Goal: Task Accomplishment & Management: Complete application form

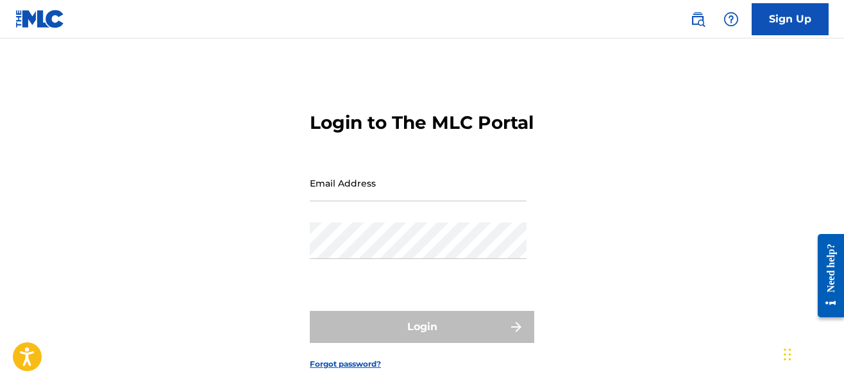
type input "[EMAIL_ADDRESS][DOMAIN_NAME]"
click at [508, 308] on form "Login to The MLC Portal Email Address [EMAIL_ADDRESS][DOMAIN_NAME] Password Log…" at bounding box center [422, 231] width 224 height 320
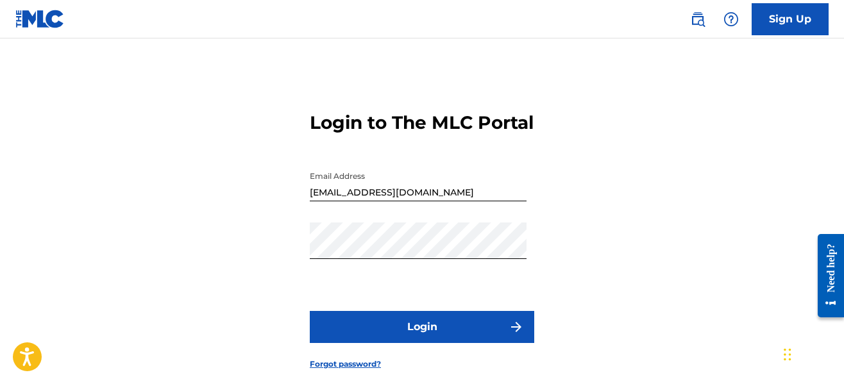
click at [440, 343] on button "Login" at bounding box center [422, 327] width 224 height 32
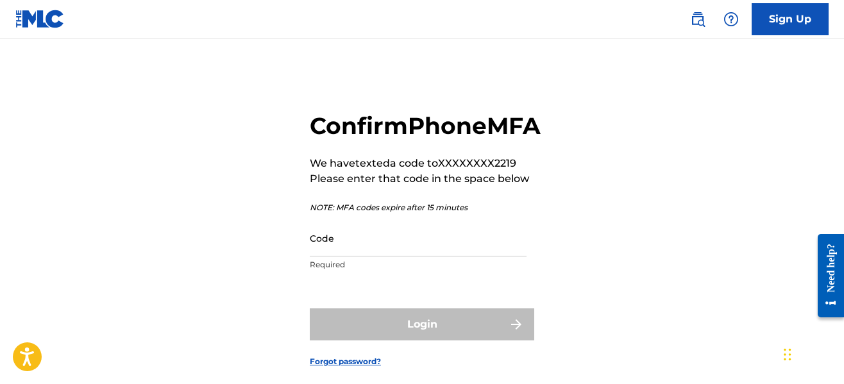
click at [363, 256] on input "Code" at bounding box center [418, 238] width 217 height 37
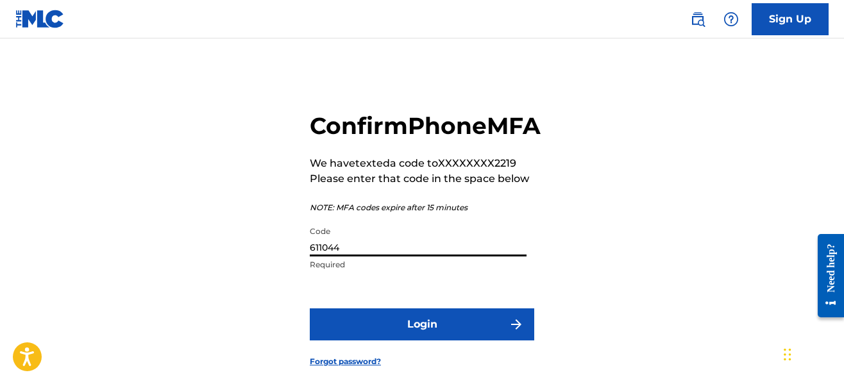
type input "611044"
click at [365, 337] on form "Confirm Phone MFA We have texted a code to XXXXXXXX2219 Please enter that code …" at bounding box center [422, 229] width 224 height 317
click at [366, 340] on button "Login" at bounding box center [422, 324] width 224 height 32
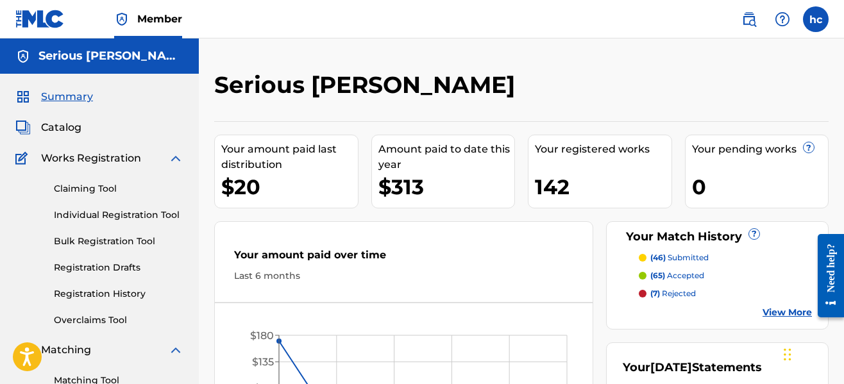
click at [501, 80] on div "Serious [PERSON_NAME]" at bounding box center [450, 90] width 473 height 38
click at [71, 132] on span "Catalog" at bounding box center [61, 127] width 40 height 15
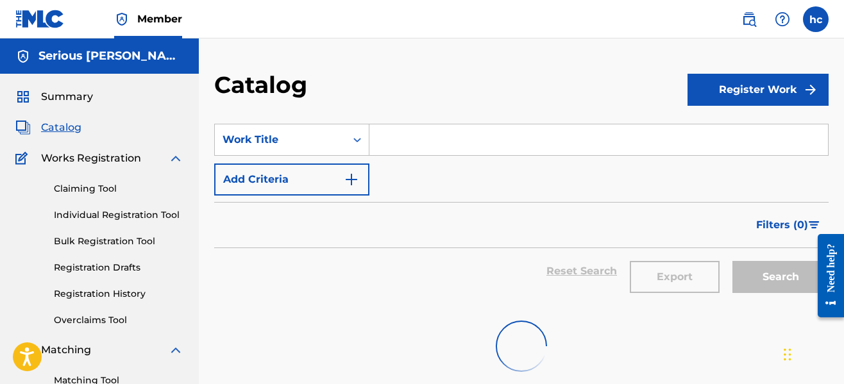
click at [549, 92] on div "Catalog" at bounding box center [450, 90] width 473 height 38
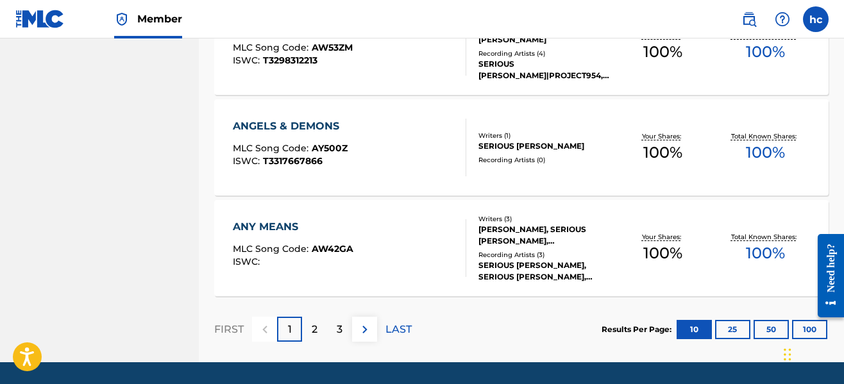
scroll to position [1084, 0]
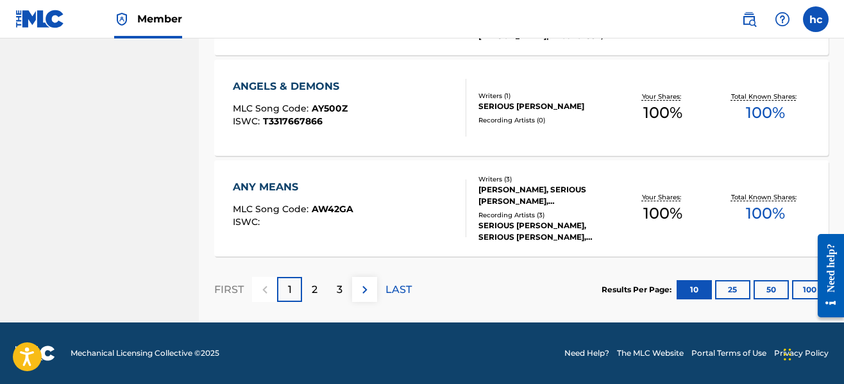
click at [807, 290] on button "100" at bounding box center [809, 289] width 35 height 19
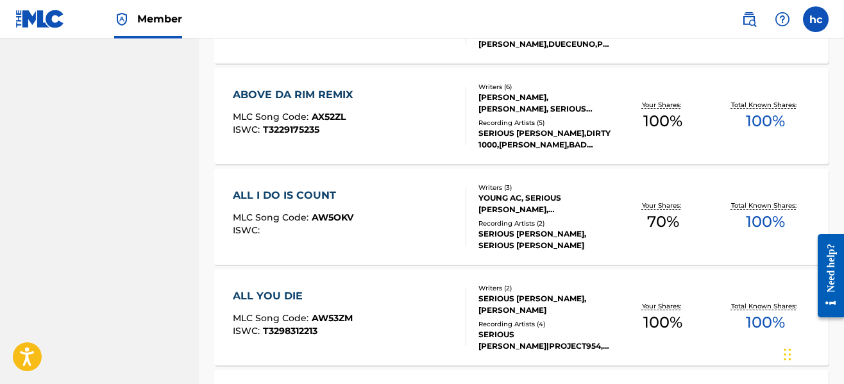
scroll to position [0, 0]
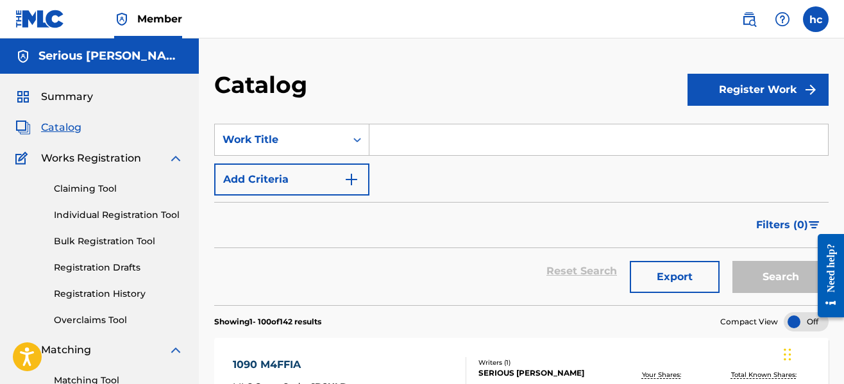
click at [105, 219] on link "Individual Registration Tool" at bounding box center [119, 214] width 130 height 13
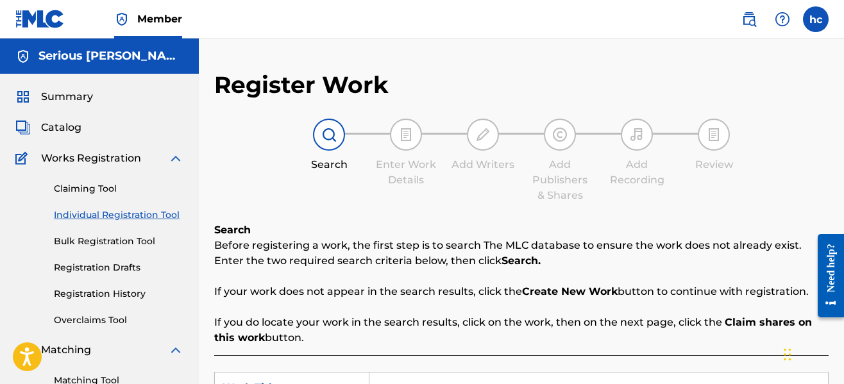
click at [446, 210] on div "Register Work Search Enter Work Details Add Writers Add Publishers & Shares Add…" at bounding box center [521, 325] width 614 height 508
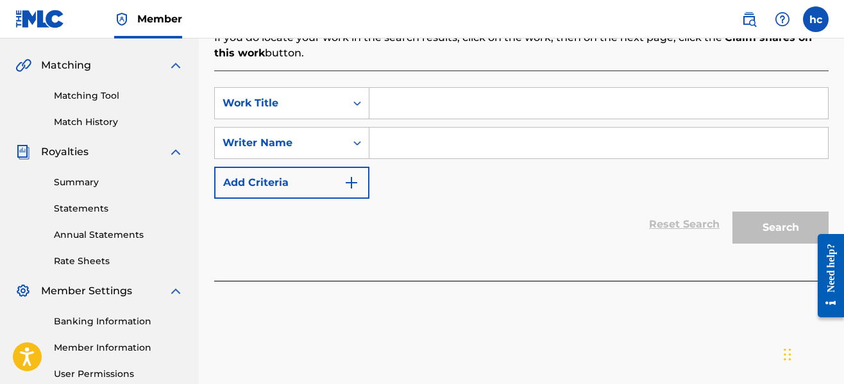
scroll to position [282, 0]
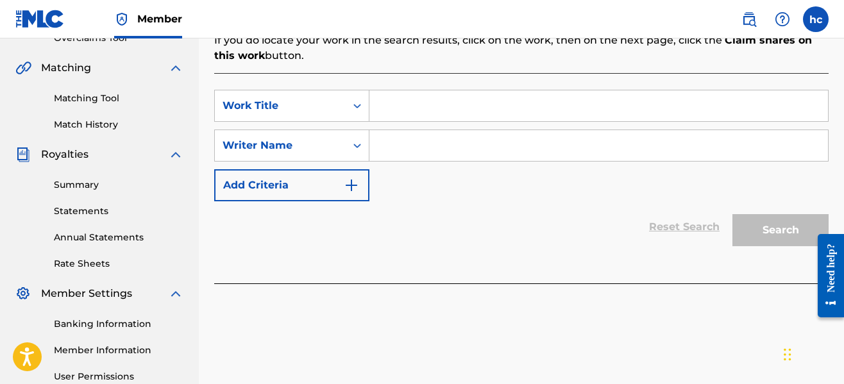
click at [421, 103] on input "Search Form" at bounding box center [598, 105] width 458 height 31
type input "Do You Durty"
click at [419, 149] on input "Search Form" at bounding box center [598, 145] width 458 height 31
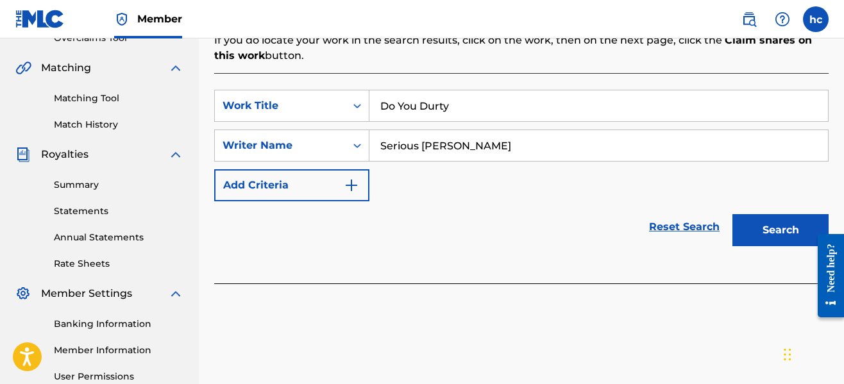
type input "Serious [PERSON_NAME]"
click at [732, 214] on button "Search" at bounding box center [780, 230] width 96 height 32
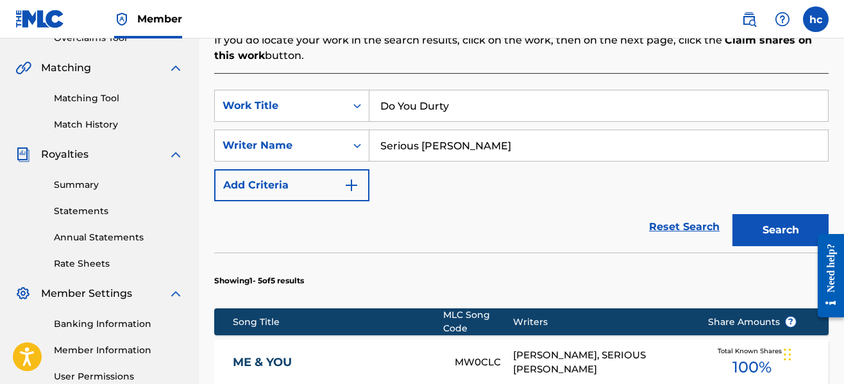
click at [527, 193] on div "SearchWithCriteria4f6d7059-e06a-430c-9e65-7624b71014ea Work Title Do You Durty …" at bounding box center [521, 146] width 614 height 112
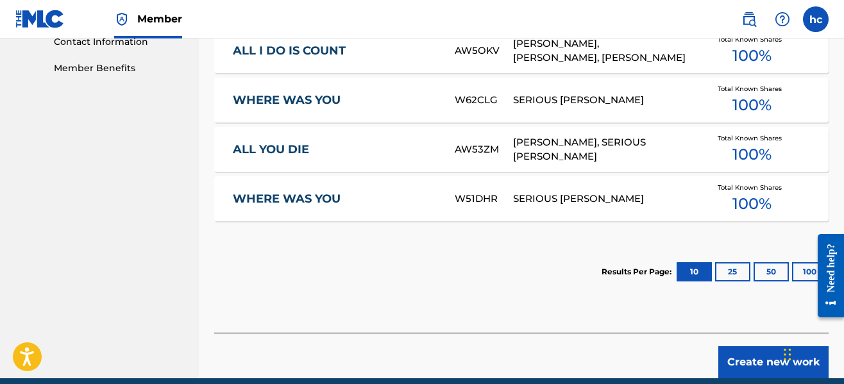
scroll to position [667, 0]
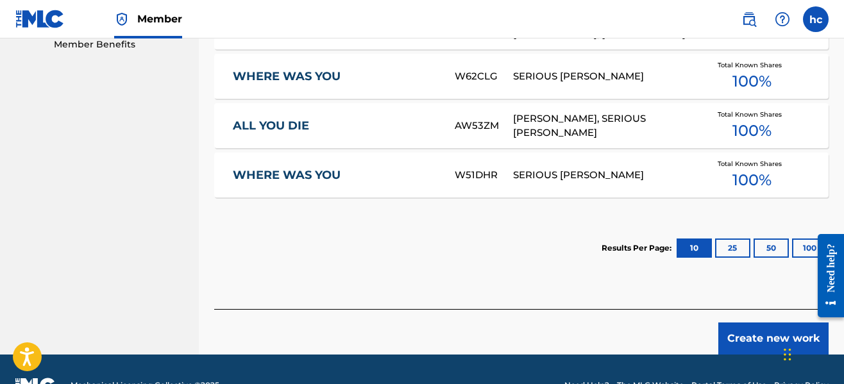
click at [740, 344] on button "Create new work" at bounding box center [773, 338] width 110 height 32
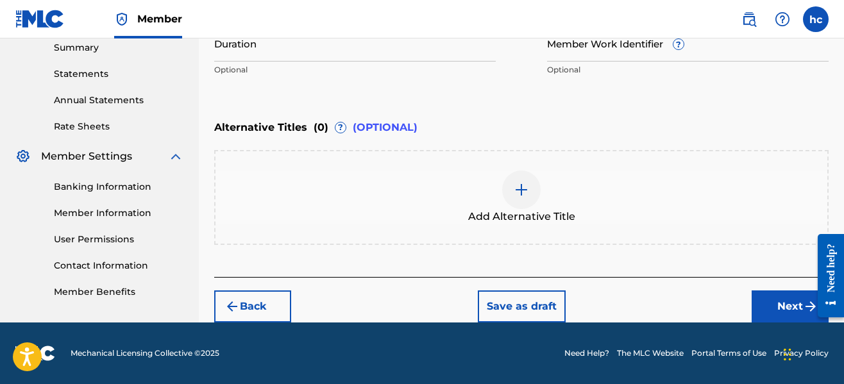
scroll to position [419, 0]
drag, startPoint x: 443, startPoint y: 96, endPoint x: 449, endPoint y: 81, distance: 15.8
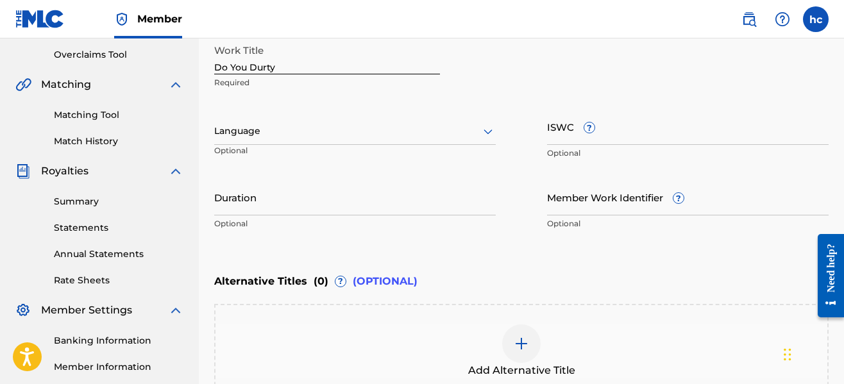
scroll to position [240, 0]
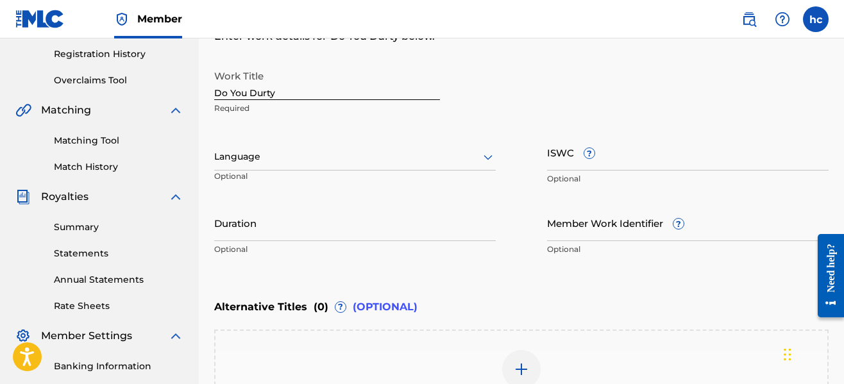
click at [489, 151] on icon at bounding box center [487, 156] width 15 height 15
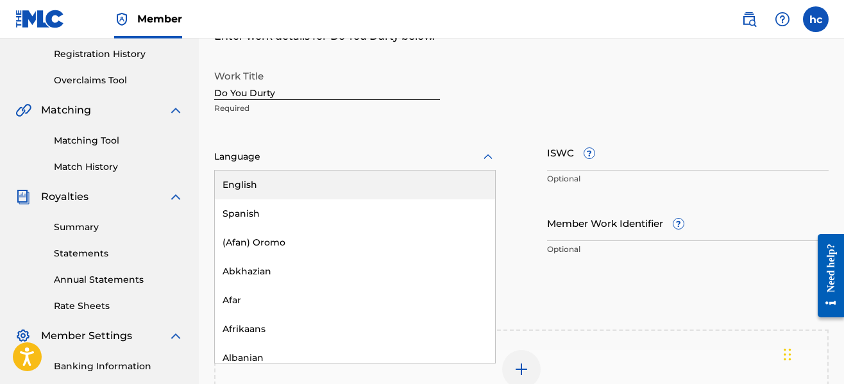
click at [423, 178] on div "English" at bounding box center [355, 185] width 280 height 29
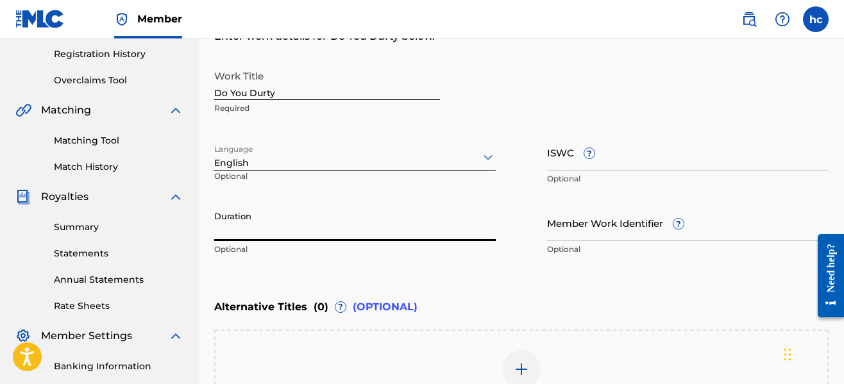
click at [462, 233] on input "Duration" at bounding box center [354, 223] width 281 height 37
type input "02:21"
click at [506, 260] on div "Work Title Do You Durty Required Language English Optional ISWC ? Optional Dura…" at bounding box center [521, 162] width 614 height 199
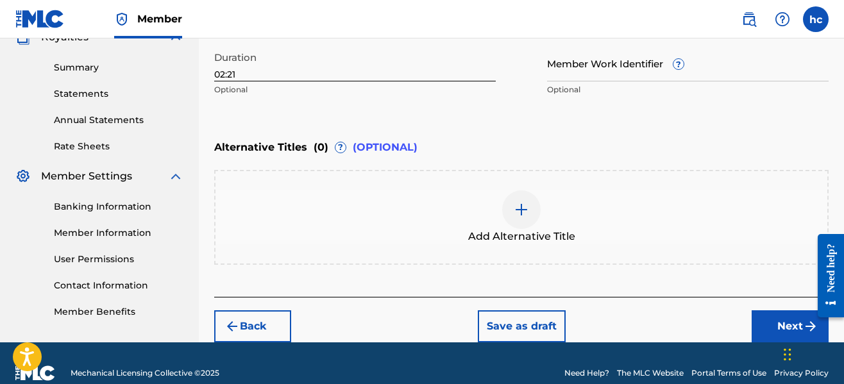
scroll to position [419, 0]
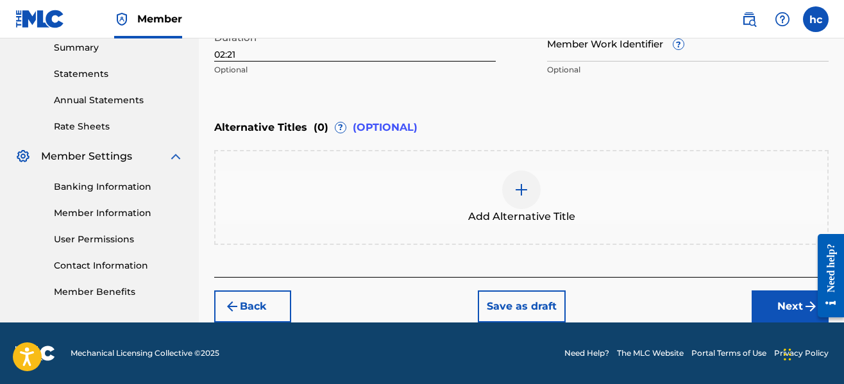
click at [771, 313] on button "Next" at bounding box center [789, 306] width 77 height 32
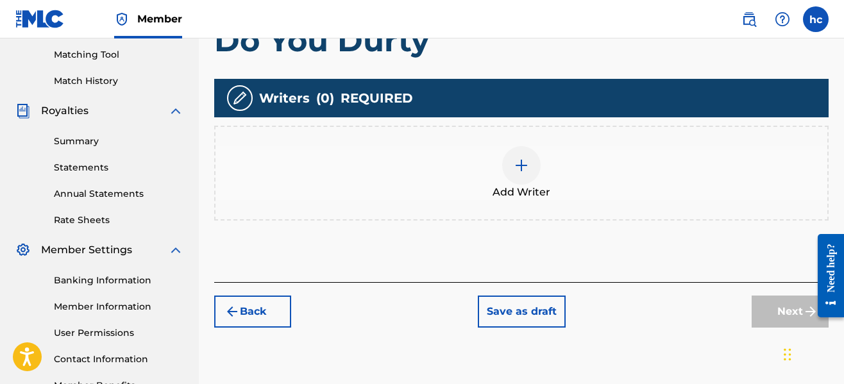
scroll to position [365, 0]
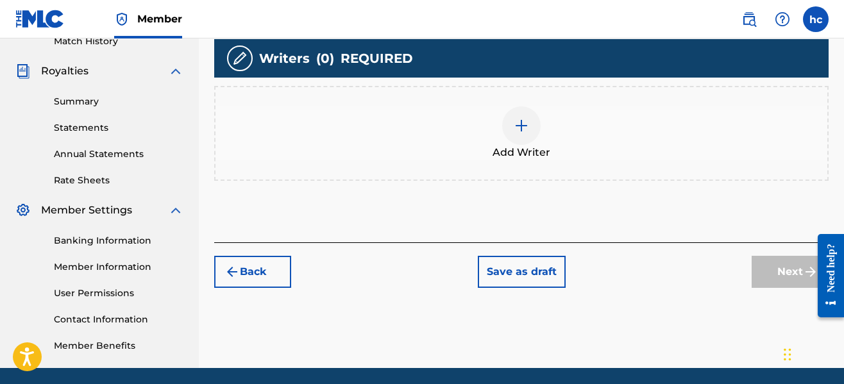
click at [521, 118] on img at bounding box center [521, 125] width 15 height 15
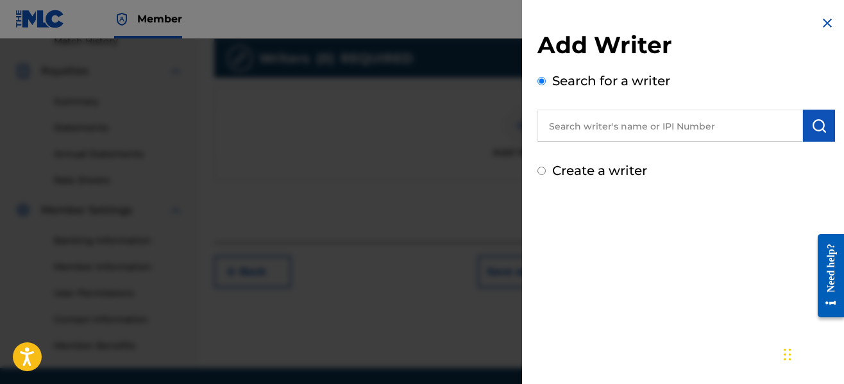
click at [666, 133] on input "text" at bounding box center [669, 126] width 265 height 32
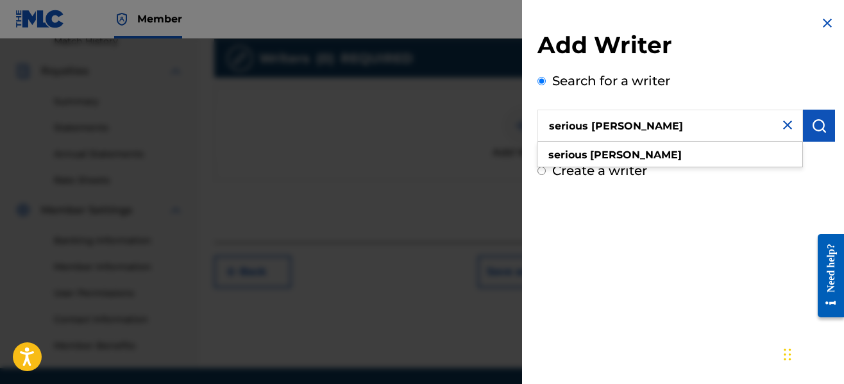
type input "serious [PERSON_NAME]"
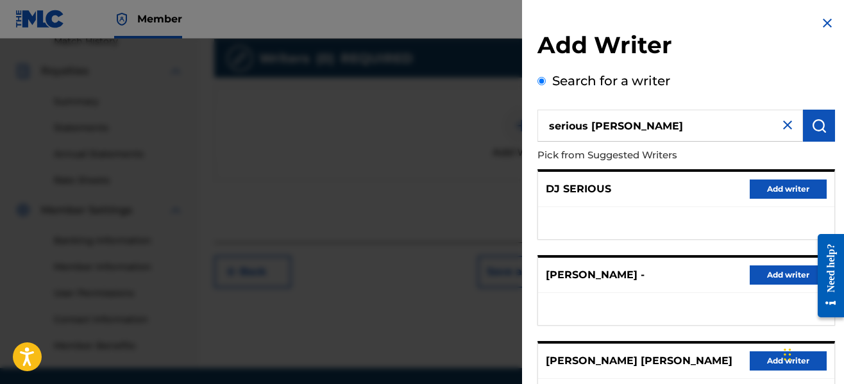
click at [706, 149] on p "Pick from Suggested Writers" at bounding box center [649, 156] width 224 height 28
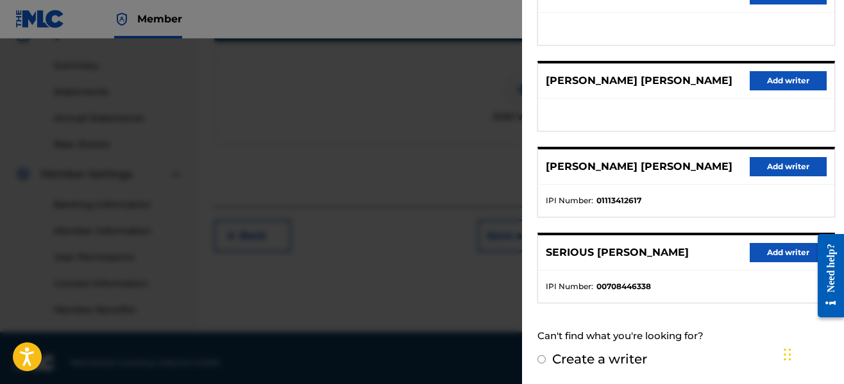
scroll to position [411, 0]
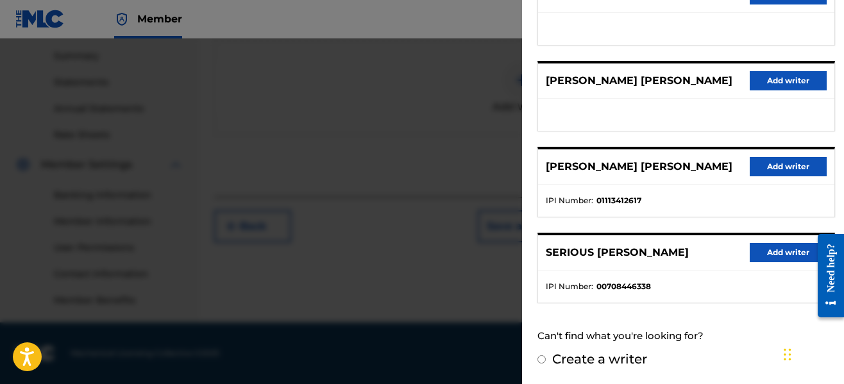
click at [756, 253] on button "Add writer" at bounding box center [788, 252] width 77 height 19
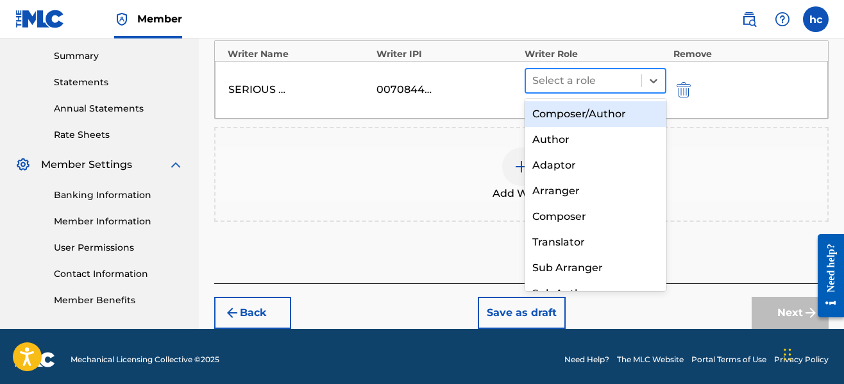
click at [558, 82] on div at bounding box center [583, 81] width 103 height 18
click at [565, 111] on div "Composer/Author" at bounding box center [595, 114] width 142 height 26
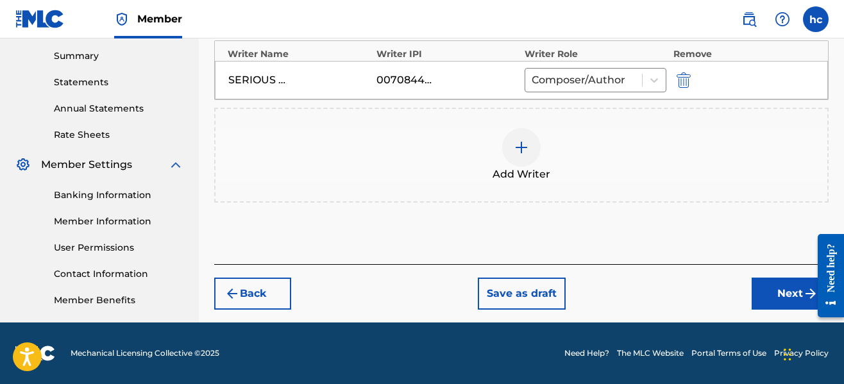
click at [765, 292] on button "Next" at bounding box center [789, 294] width 77 height 32
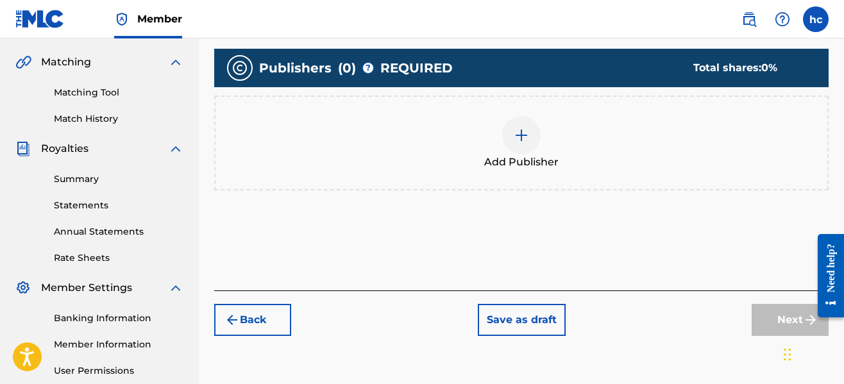
scroll to position [314, 0]
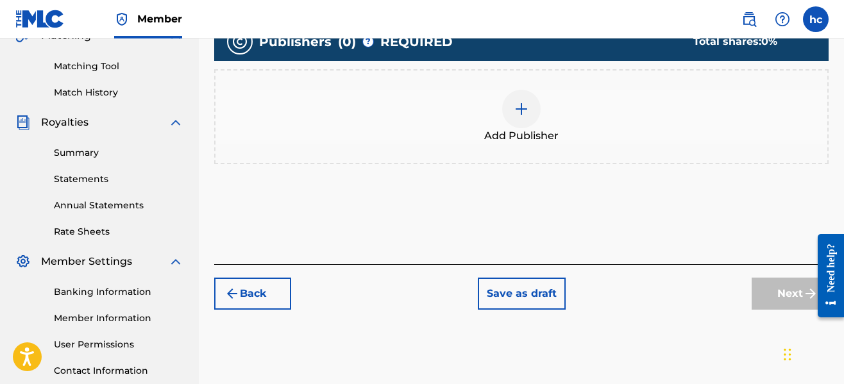
click at [526, 112] on img at bounding box center [521, 108] width 15 height 15
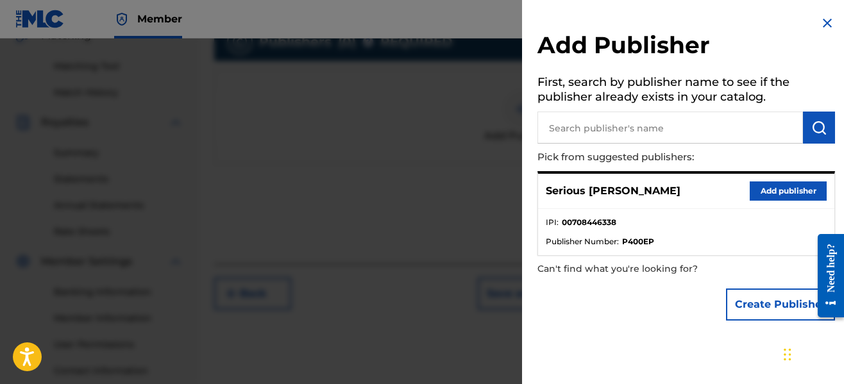
click at [756, 188] on button "Add publisher" at bounding box center [788, 190] width 77 height 19
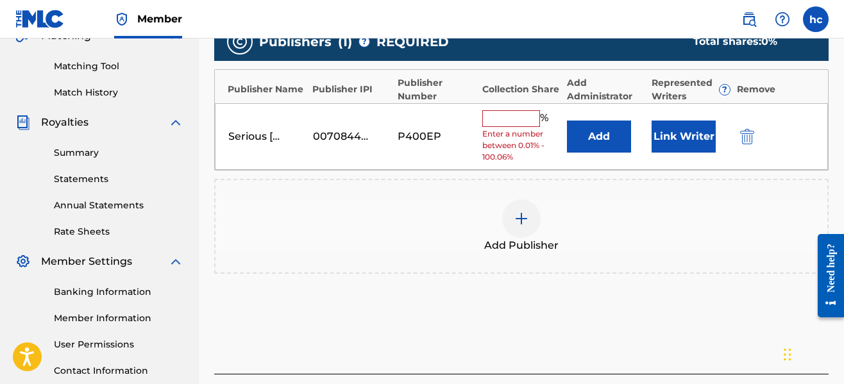
click at [519, 122] on input "text" at bounding box center [511, 118] width 58 height 17
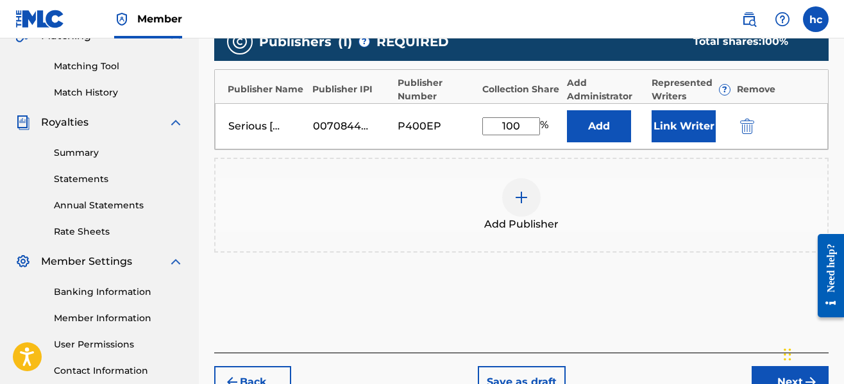
type input "100"
click at [685, 133] on button "Link Writer" at bounding box center [683, 126] width 64 height 32
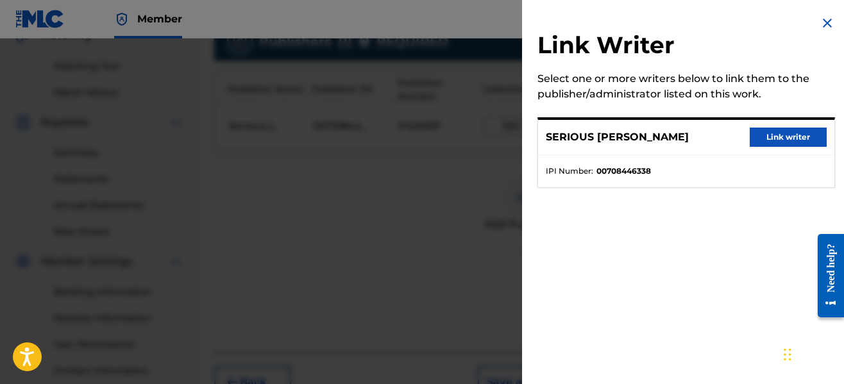
click at [753, 138] on button "Link writer" at bounding box center [788, 137] width 77 height 19
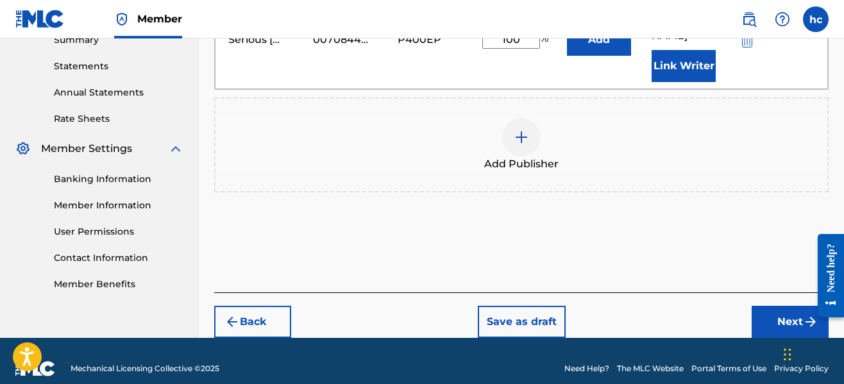
click at [776, 306] on button "Next" at bounding box center [789, 322] width 77 height 32
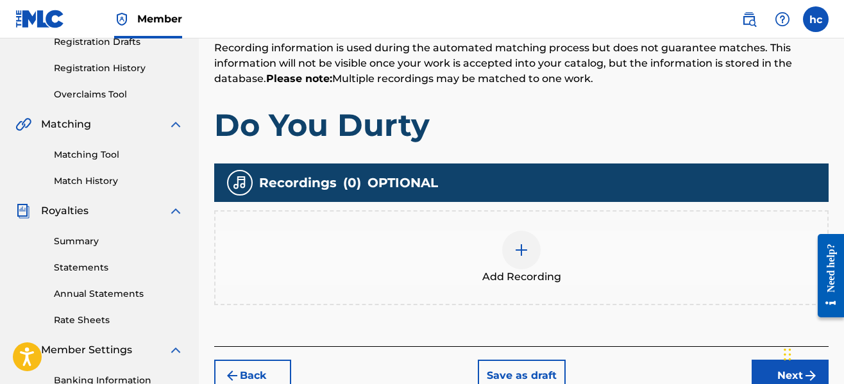
scroll to position [289, 0]
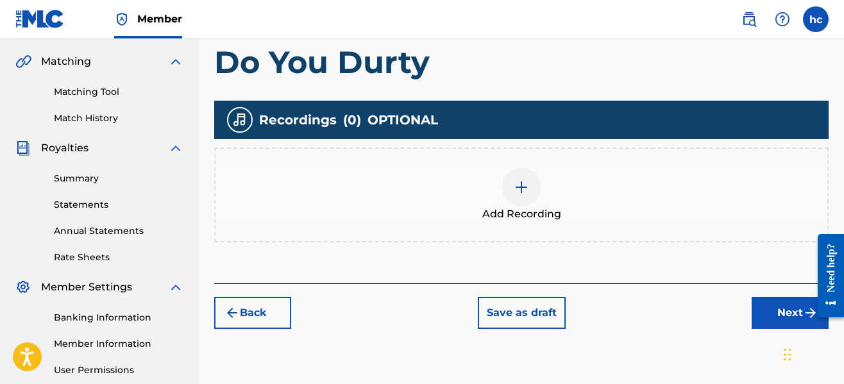
click at [518, 172] on div at bounding box center [521, 187] width 38 height 38
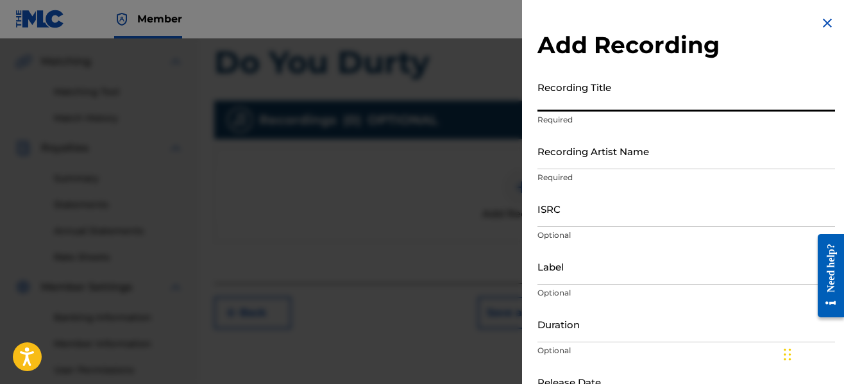
click at [613, 106] on input "Recording Title" at bounding box center [685, 93] width 297 height 37
type input "Do You Durty"
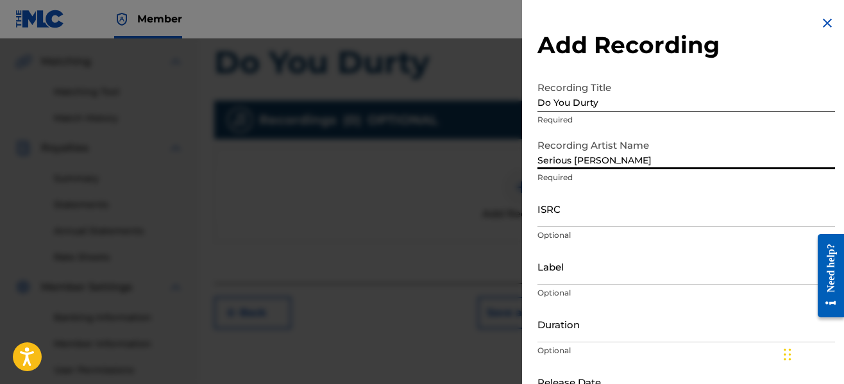
type input "Serious [PERSON_NAME]"
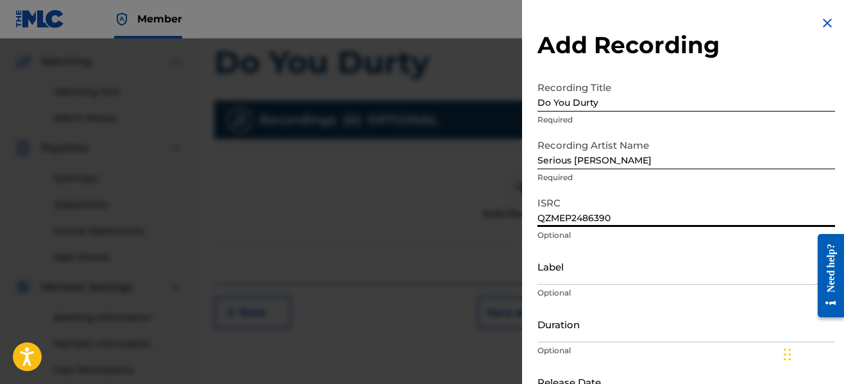
type input "QZMEP2486390"
click at [630, 271] on input "Label" at bounding box center [685, 266] width 297 height 37
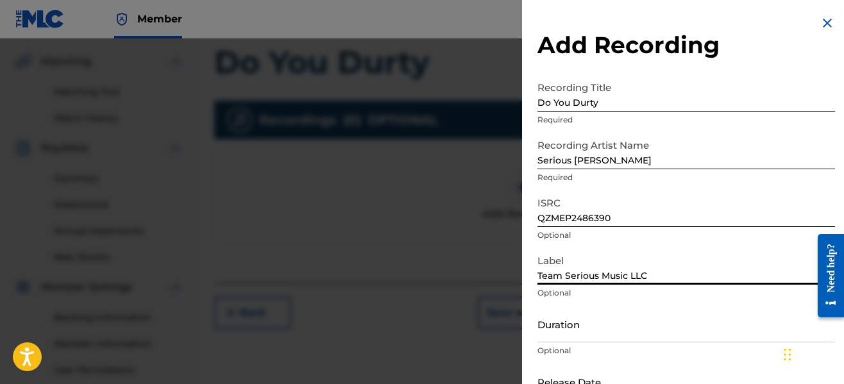
type input "Team Serious Music LLC"
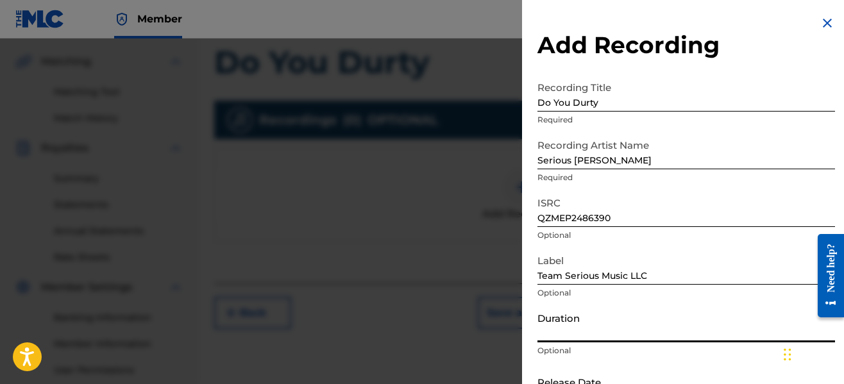
click at [624, 337] on input "Duration" at bounding box center [685, 324] width 297 height 37
type input "02:21"
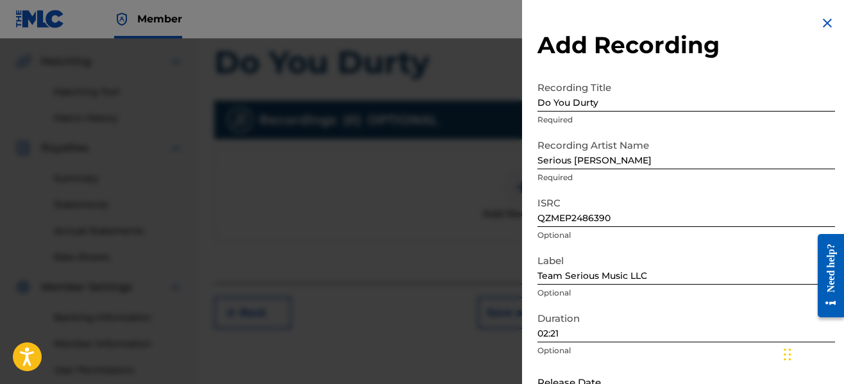
click at [710, 346] on p "Optional" at bounding box center [685, 351] width 297 height 12
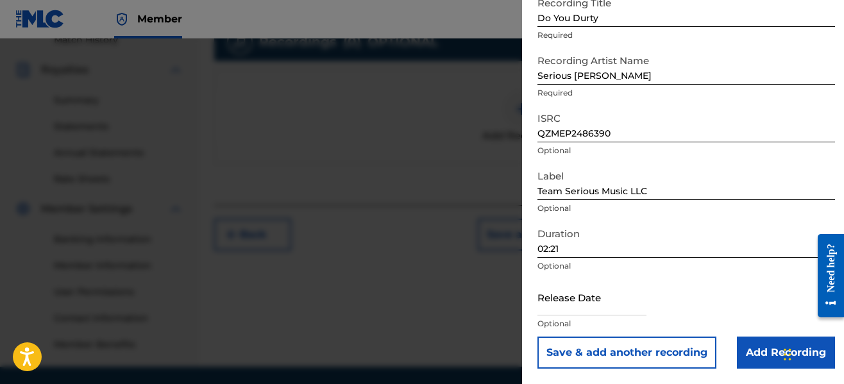
scroll to position [391, 0]
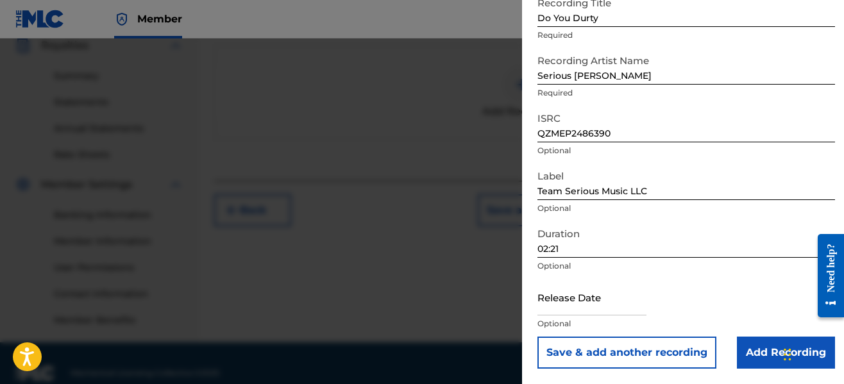
click at [616, 301] on input "text" at bounding box center [591, 297] width 109 height 37
select select "7"
select select "2025"
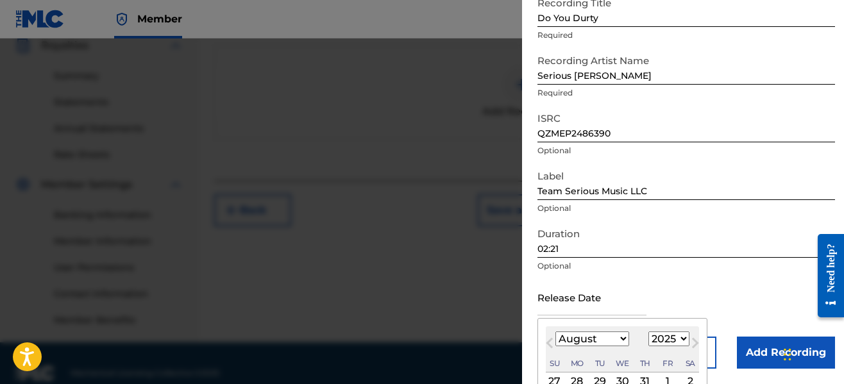
drag, startPoint x: 602, startPoint y: 336, endPoint x: 574, endPoint y: 342, distance: 28.8
click at [574, 342] on select "January February March April May June July August September October November De…" at bounding box center [592, 338] width 74 height 15
select select "5"
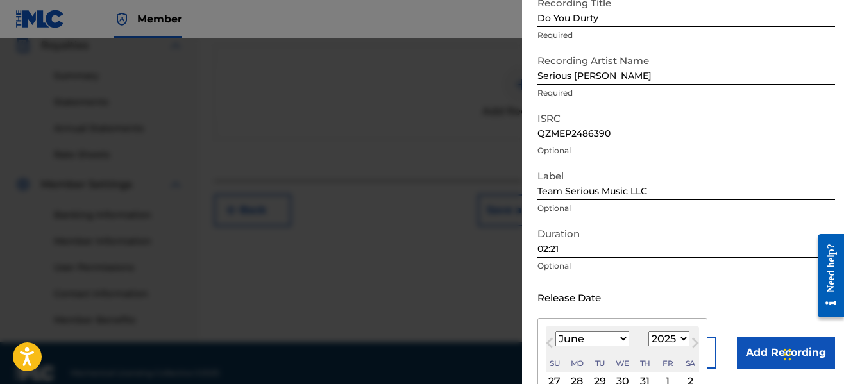
click at [555, 331] on select "January February March April May June July August September October November De…" at bounding box center [592, 338] width 74 height 15
click at [670, 335] on select "1899 1900 1901 1902 1903 1904 1905 1906 1907 1908 1909 1910 1911 1912 1913 1914…" at bounding box center [668, 338] width 41 height 15
select select "2024"
click at [648, 331] on select "1899 1900 1901 1902 1903 1904 1905 1906 1907 1908 1909 1910 1911 1912 1913 1914…" at bounding box center [668, 338] width 41 height 15
click at [555, 377] on div "26" at bounding box center [554, 381] width 15 height 15
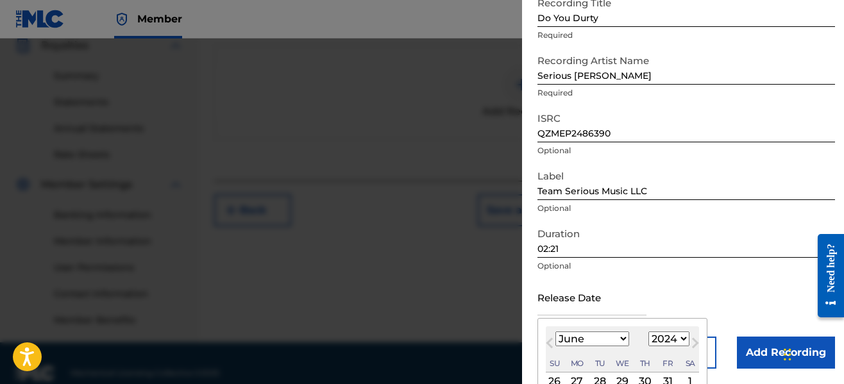
type input "[DATE]"
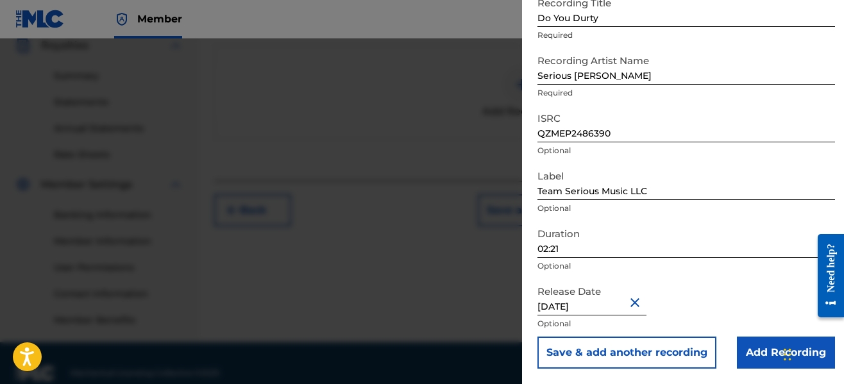
click at [568, 306] on input "[DATE]" at bounding box center [591, 297] width 109 height 37
select select "4"
select select "2024"
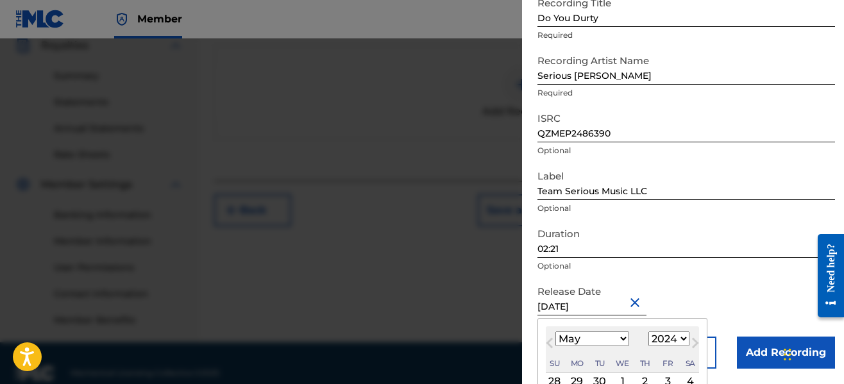
click at [598, 333] on select "January February March April May June July August September October November De…" at bounding box center [592, 338] width 74 height 15
select select "5"
click at [555, 331] on select "January February March April May June July August September October November De…" at bounding box center [592, 338] width 74 height 15
click at [692, 376] on div "1" at bounding box center [689, 381] width 15 height 15
type input "[DATE]"
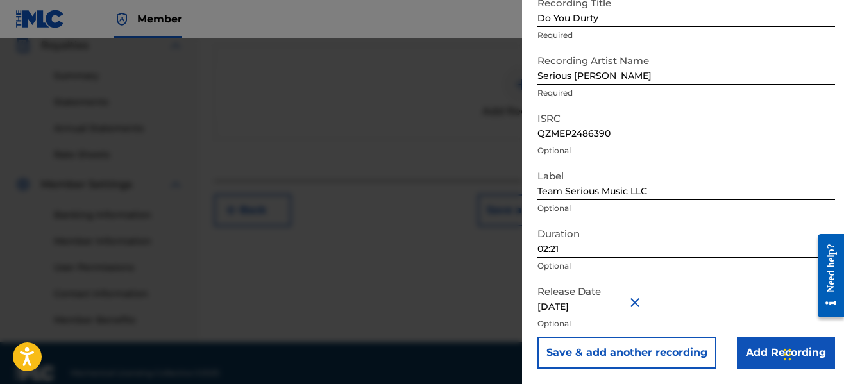
click at [562, 309] on input "[DATE]" at bounding box center [591, 297] width 109 height 37
select select "5"
select select "2024"
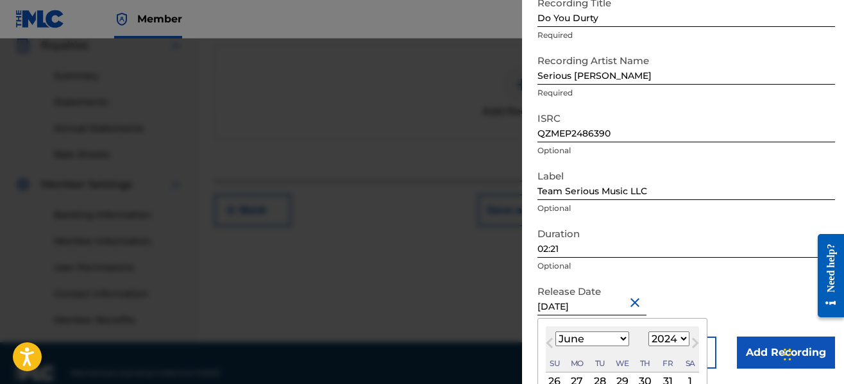
type input "[DATE]"
click at [750, 308] on div "Release Date [DATE] Previous Month Next Month June [DATE] February March April …" at bounding box center [685, 308] width 297 height 58
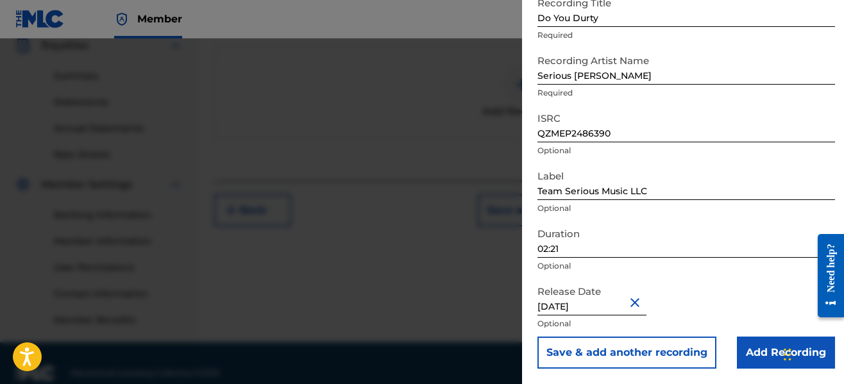
click at [751, 351] on input "Add Recording" at bounding box center [786, 353] width 98 height 32
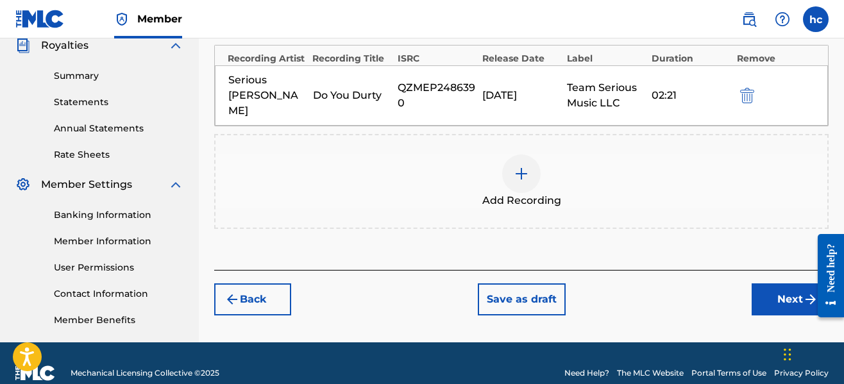
click at [764, 289] on button "Next" at bounding box center [789, 299] width 77 height 32
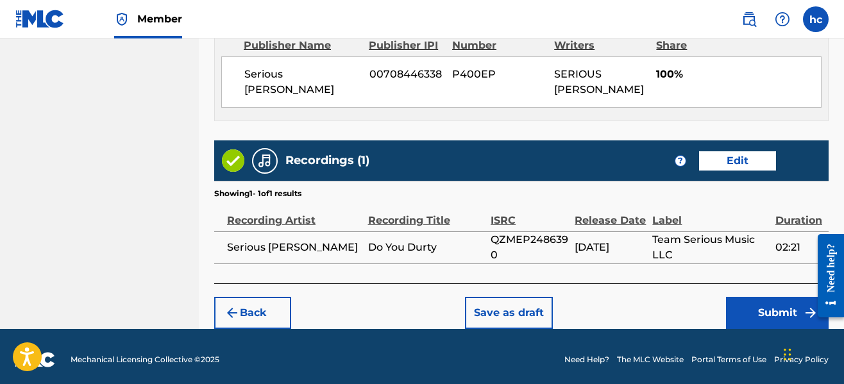
scroll to position [731, 0]
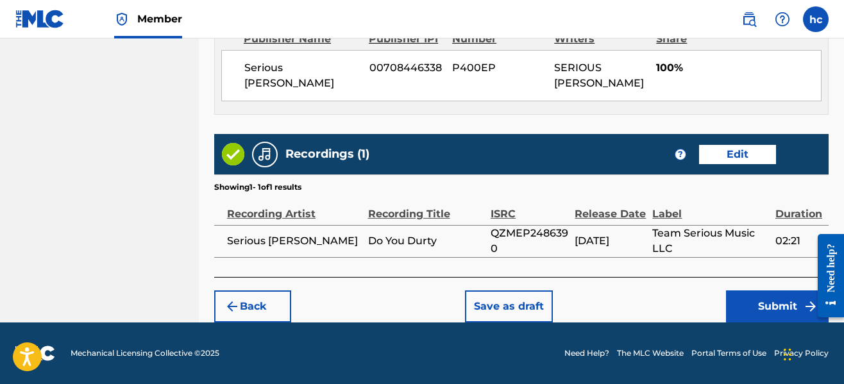
click at [771, 304] on button "Submit" at bounding box center [777, 306] width 103 height 32
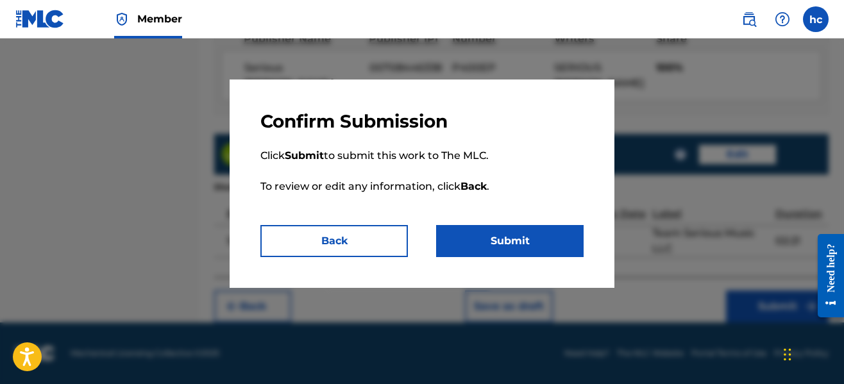
click at [503, 248] on button "Submit" at bounding box center [509, 241] width 147 height 32
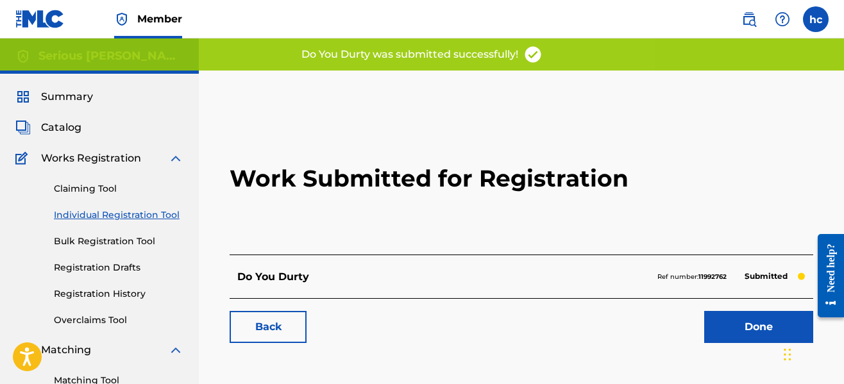
click at [746, 324] on link "Done" at bounding box center [758, 327] width 109 height 32
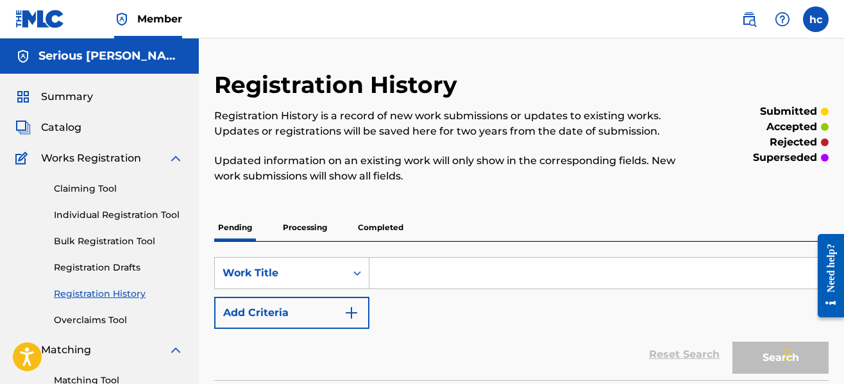
click at [430, 315] on div "SearchWithCriteria59dd8ae6-ba7a-4e53-8a09-a2812adc14b5 Work Title Add Criteria" at bounding box center [521, 293] width 614 height 72
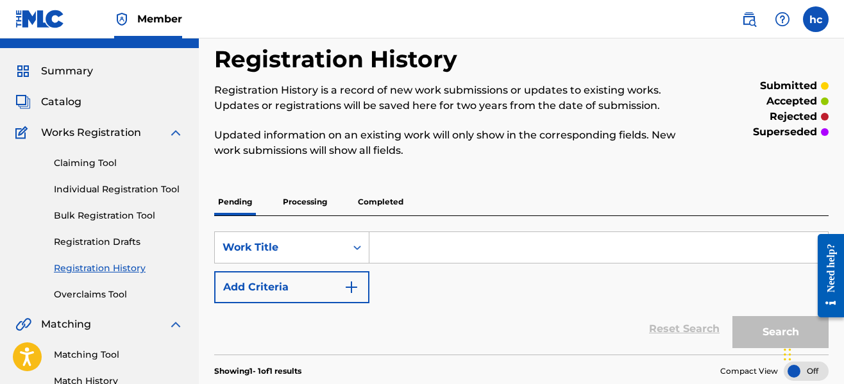
scroll to position [51, 0]
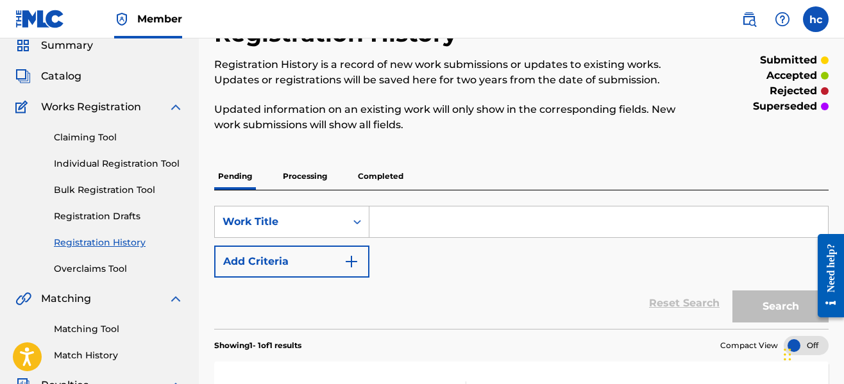
click at [113, 162] on link "Individual Registration Tool" at bounding box center [119, 163] width 130 height 13
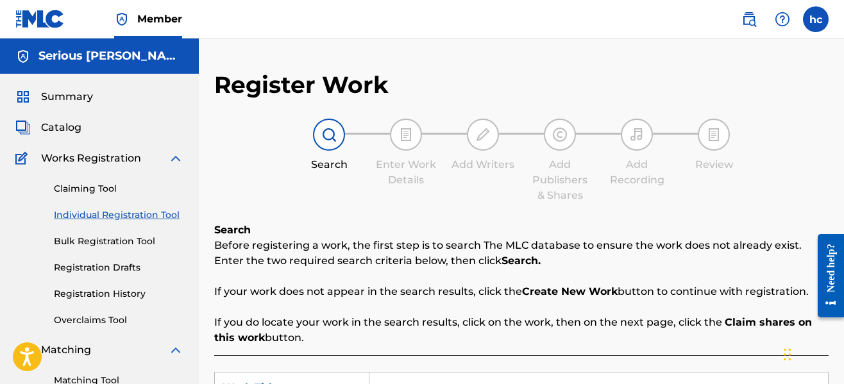
click at [431, 260] on p "Enter the two required search criteria below, then click Search." at bounding box center [521, 260] width 614 height 15
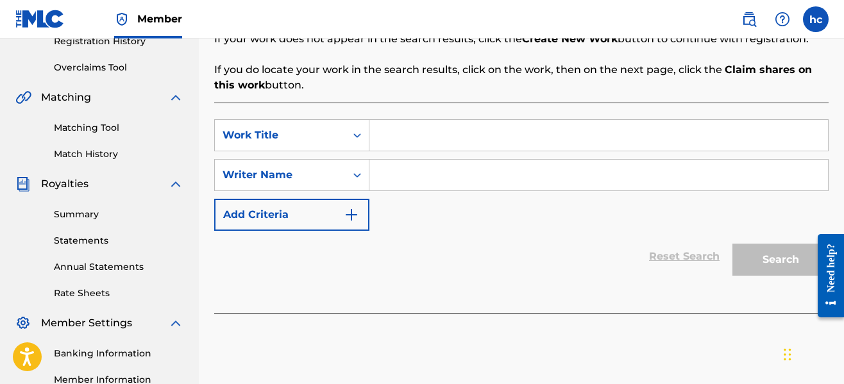
scroll to position [256, 0]
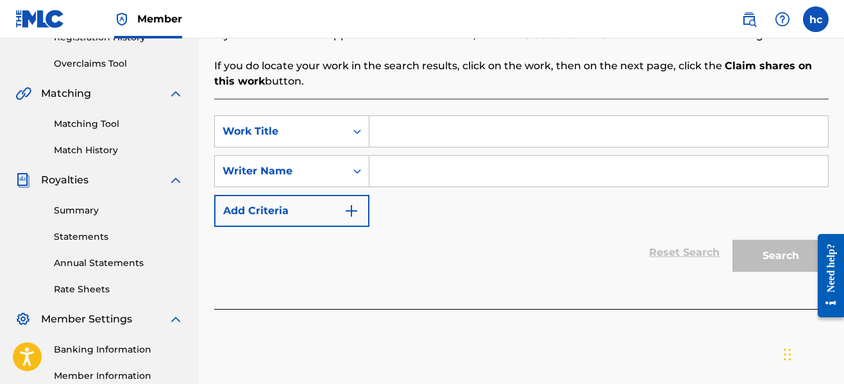
click at [415, 140] on input "Search Form" at bounding box center [598, 131] width 458 height 31
type input "d"
type input "Do You Durty (Slow Pitched)"
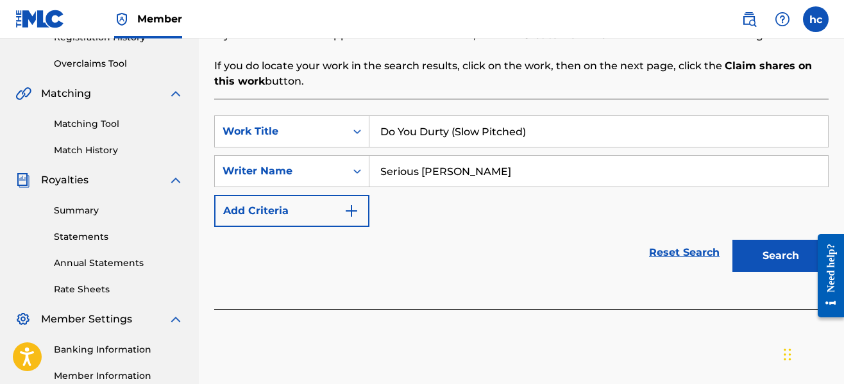
type input "Serious [PERSON_NAME]"
click at [732, 240] on button "Search" at bounding box center [780, 256] width 96 height 32
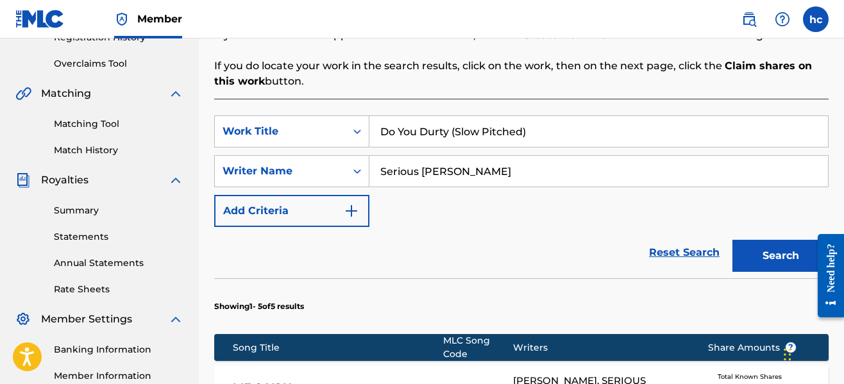
click at [551, 211] on div "SearchWithCriteria4f6d7059-e06a-430c-9e65-7624b71014ea Work Title Do You Durty …" at bounding box center [521, 171] width 614 height 112
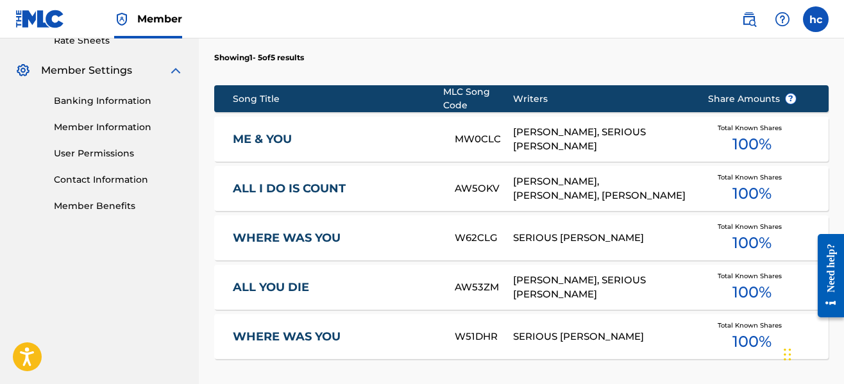
scroll to position [590, 0]
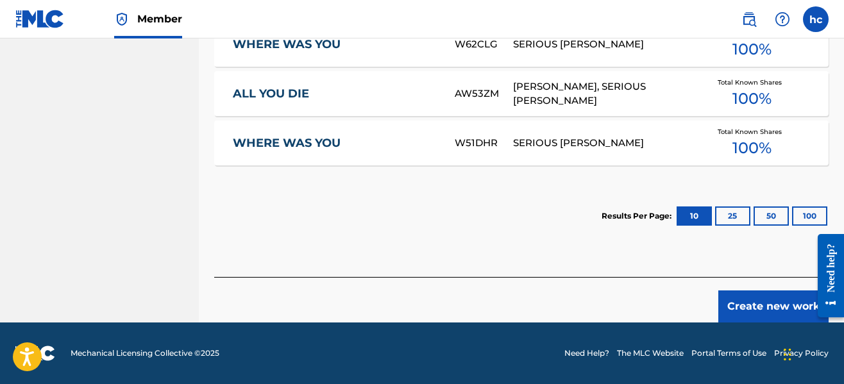
click at [748, 306] on button "Create new work" at bounding box center [773, 306] width 110 height 32
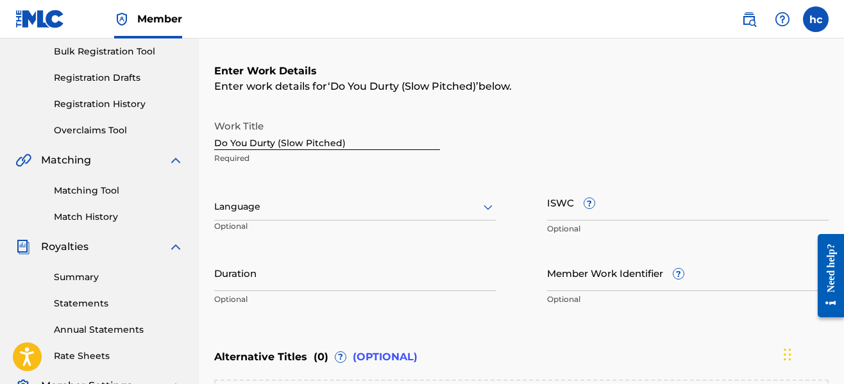
scroll to position [188, 0]
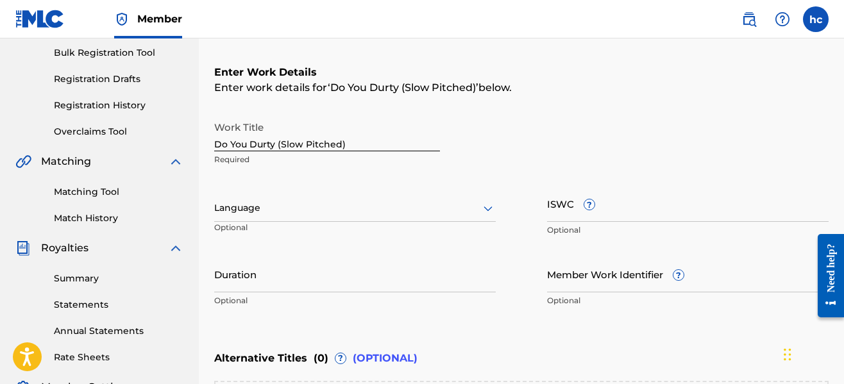
click at [477, 207] on div at bounding box center [354, 208] width 281 height 16
click at [383, 279] on input "Duration" at bounding box center [354, 274] width 281 height 37
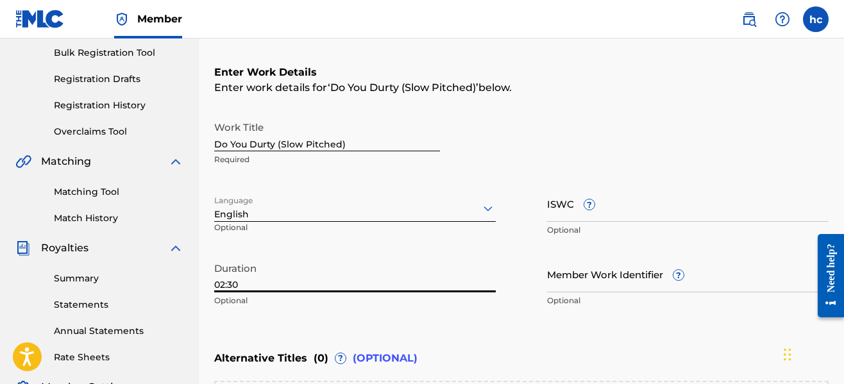
type input "02:30"
click at [596, 313] on div "Member Work Identifier ? Optional" at bounding box center [687, 285] width 281 height 58
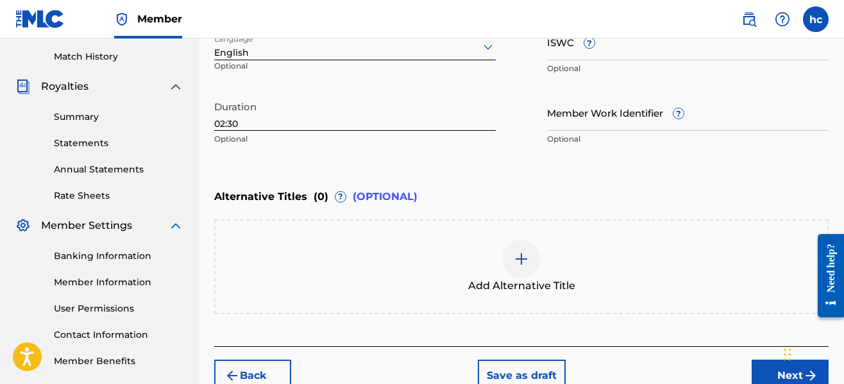
scroll to position [419, 0]
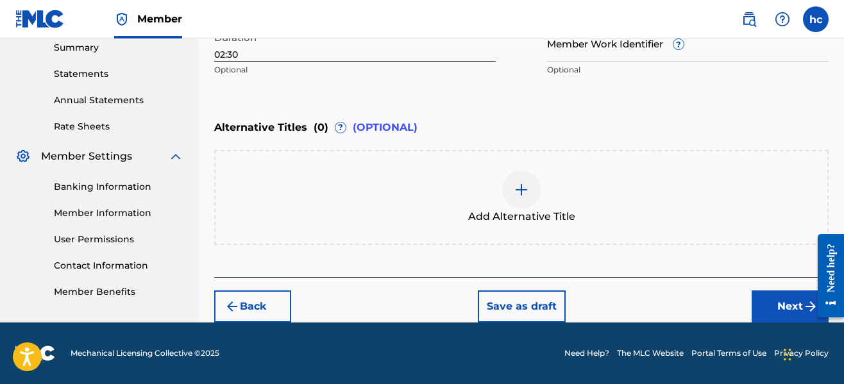
click at [775, 308] on button "Next" at bounding box center [789, 306] width 77 height 32
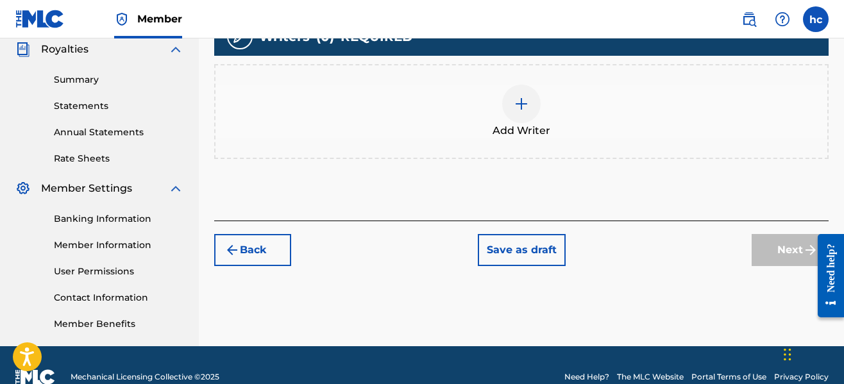
scroll to position [391, 0]
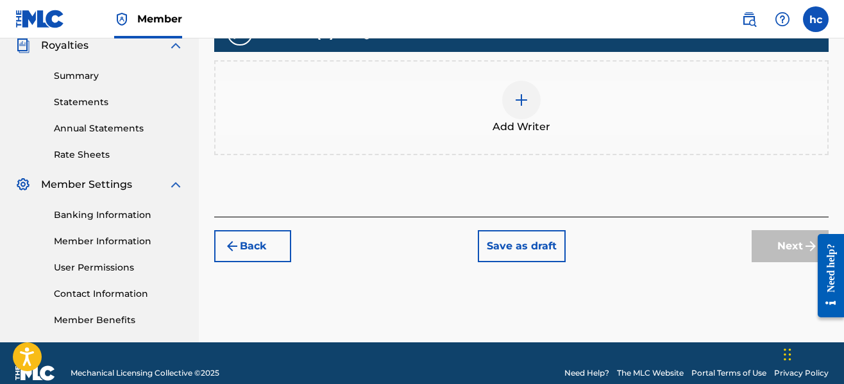
click at [536, 89] on div at bounding box center [521, 100] width 38 height 38
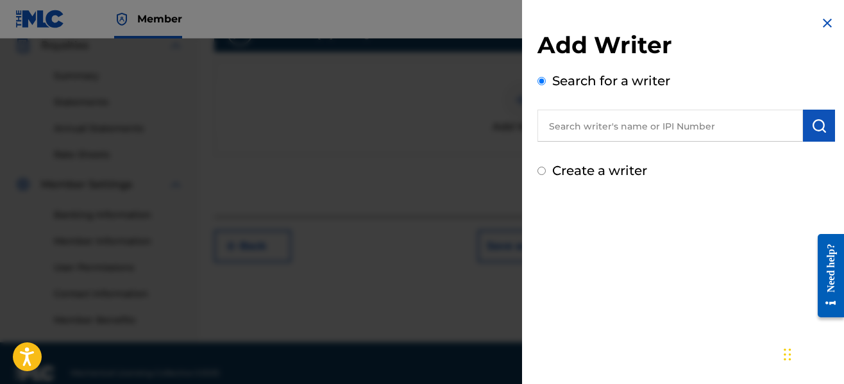
click at [676, 130] on input "text" at bounding box center [669, 126] width 265 height 32
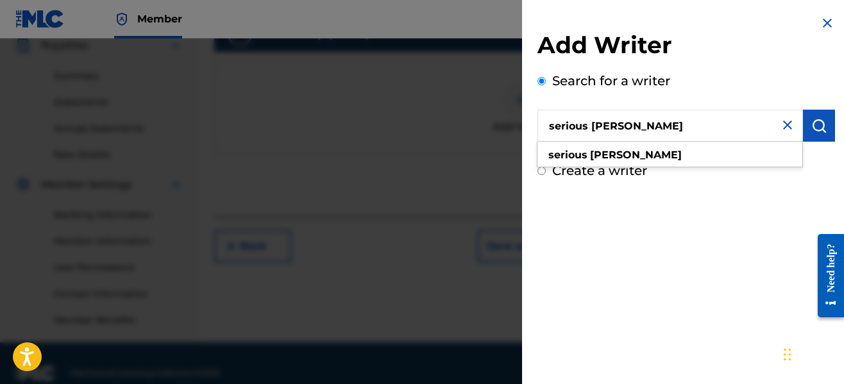
type input "serious [PERSON_NAME]"
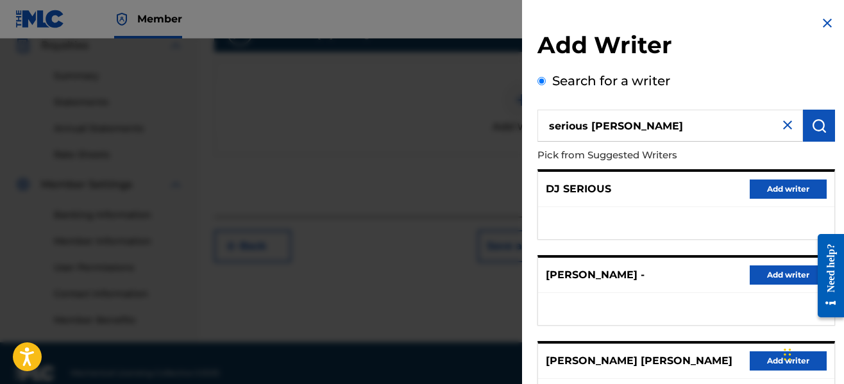
drag, startPoint x: 712, startPoint y: 152, endPoint x: 721, endPoint y: 137, distance: 16.9
click at [721, 137] on div "serious [PERSON_NAME] Pick from Suggested Writers DJ SERIOUS Add writer [PERSON…" at bounding box center [685, 347] width 297 height 474
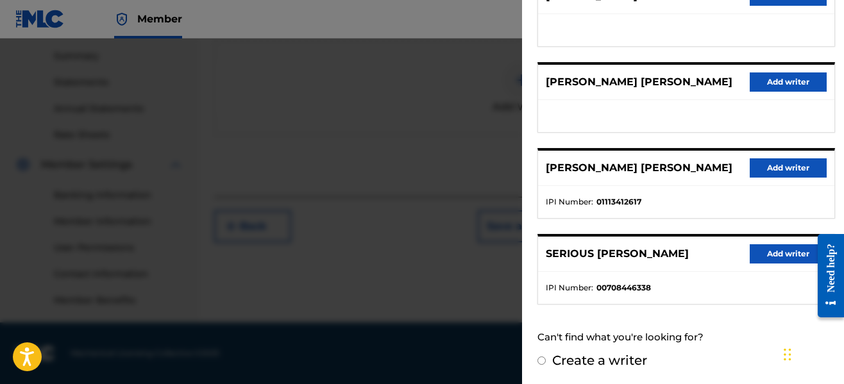
scroll to position [280, 0]
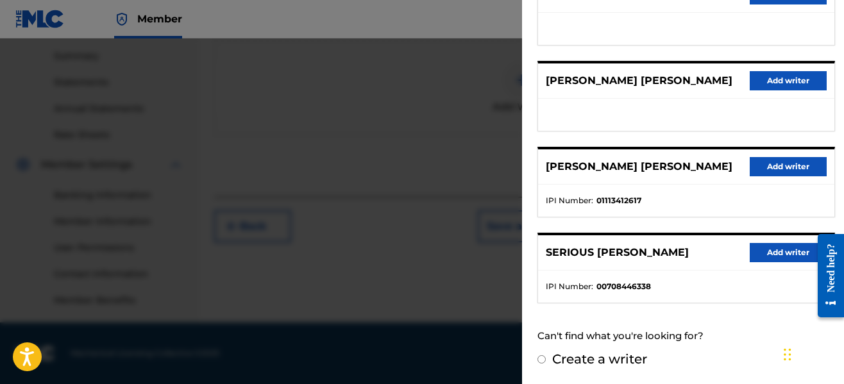
click at [767, 262] on button "Add writer" at bounding box center [788, 252] width 77 height 19
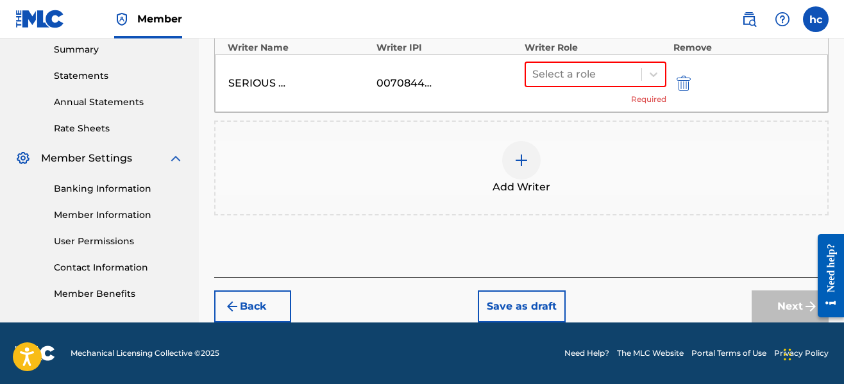
scroll to position [417, 0]
click at [553, 68] on div at bounding box center [583, 74] width 103 height 18
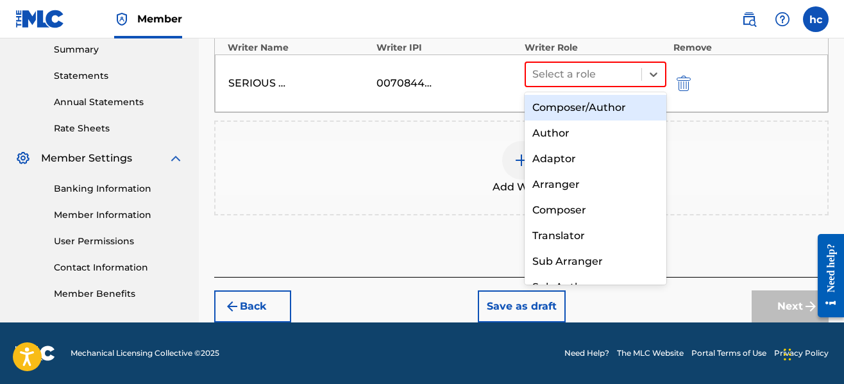
click at [578, 115] on div "Composer/Author" at bounding box center [595, 108] width 142 height 26
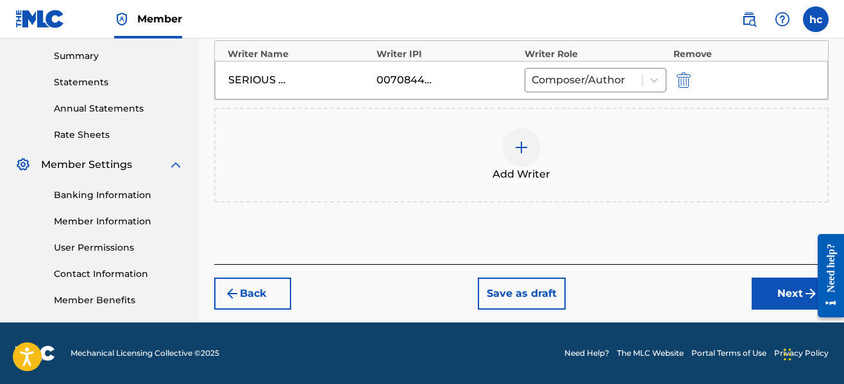
click at [759, 288] on button "Next" at bounding box center [789, 294] width 77 height 32
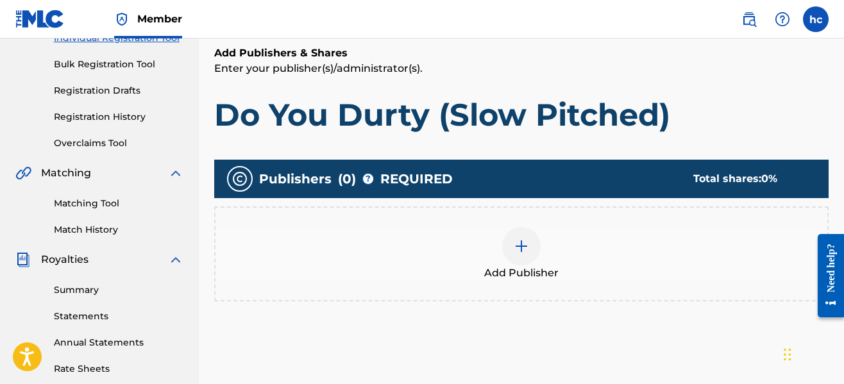
scroll to position [58, 0]
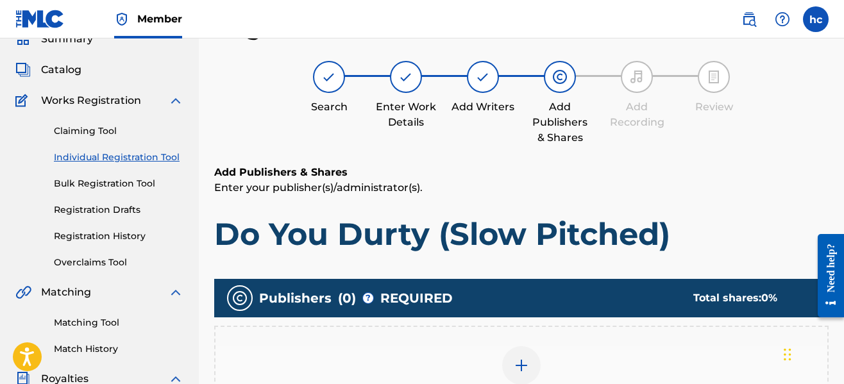
click at [540, 358] on div "Add Publisher" at bounding box center [521, 373] width 612 height 54
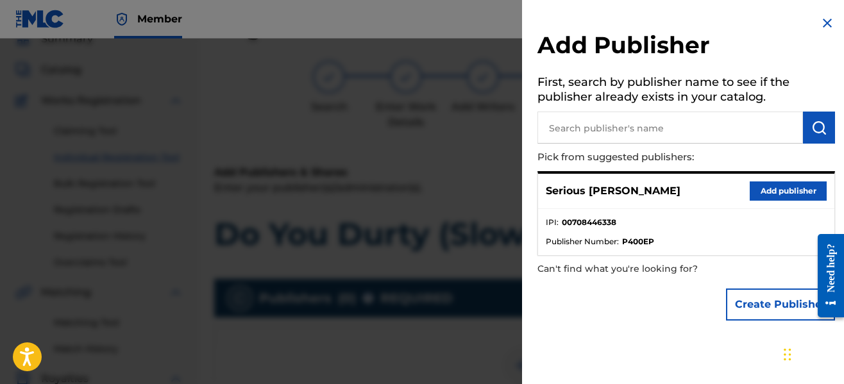
click at [753, 187] on button "Add publisher" at bounding box center [788, 190] width 77 height 19
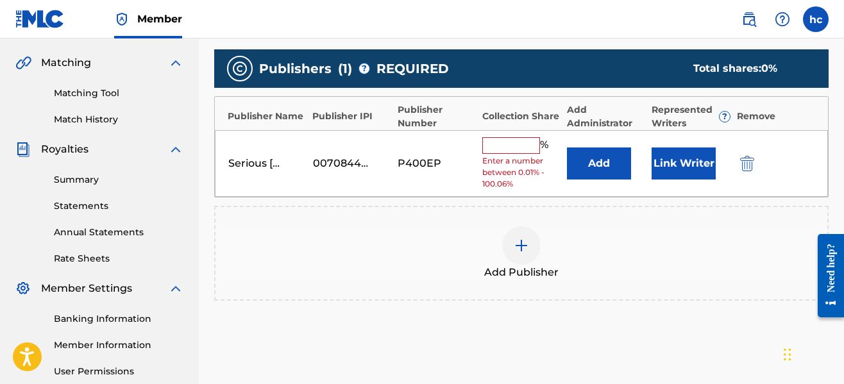
scroll to position [289, 0]
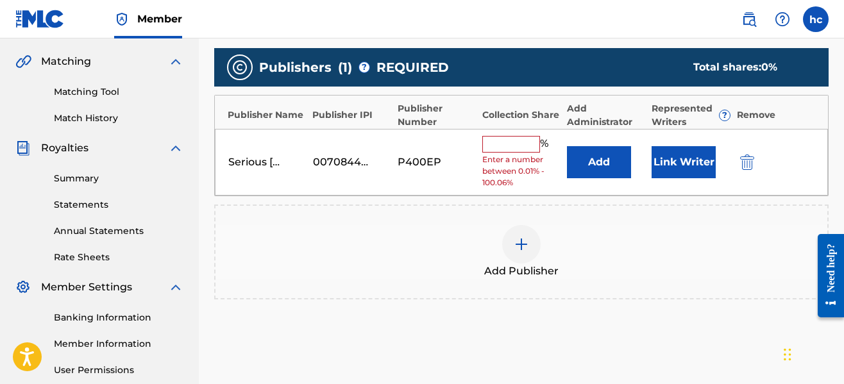
click at [496, 150] on input "text" at bounding box center [511, 144] width 58 height 17
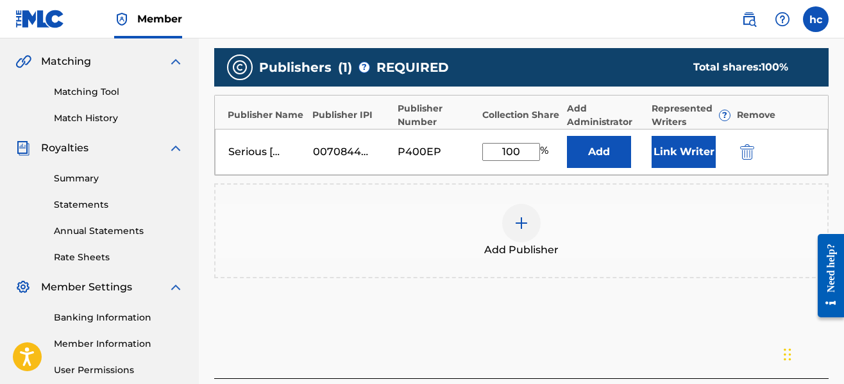
type input "100"
click at [664, 153] on button "Link Writer" at bounding box center [683, 152] width 64 height 32
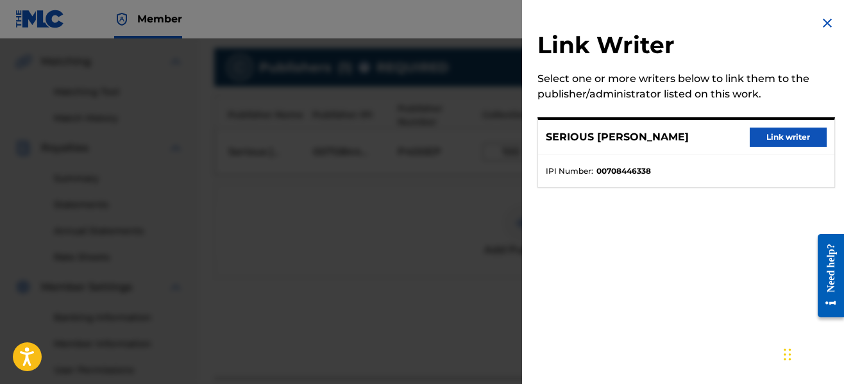
click at [812, 139] on button "Link writer" at bounding box center [788, 137] width 77 height 19
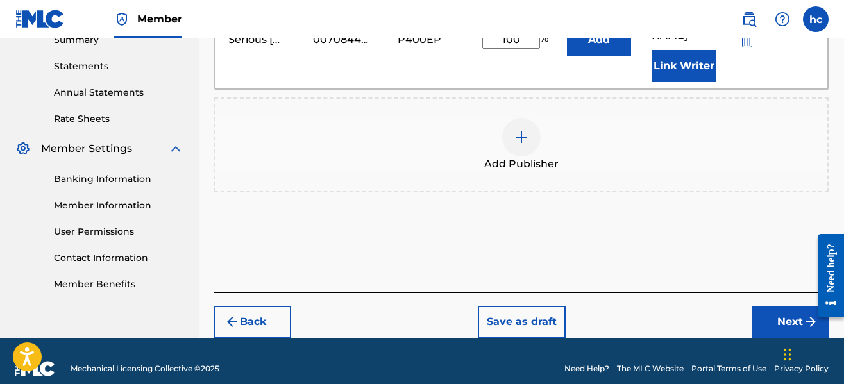
click at [781, 306] on button "Next" at bounding box center [789, 322] width 77 height 32
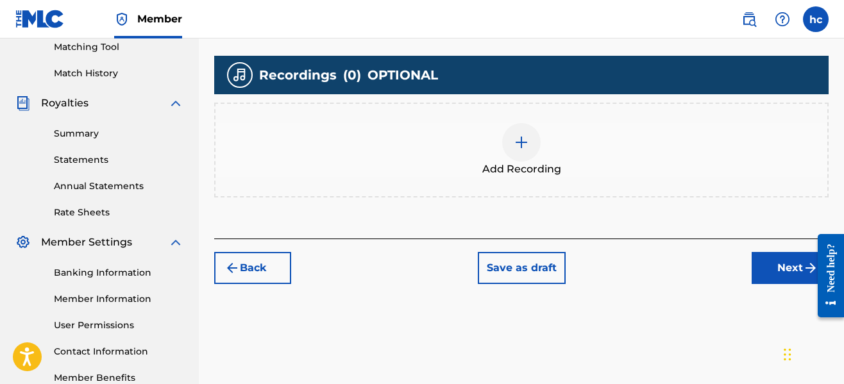
scroll to position [391, 0]
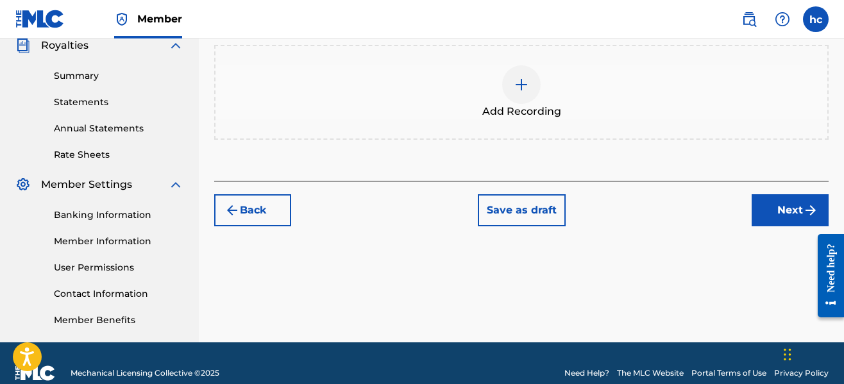
click at [554, 85] on div "Add Recording" at bounding box center [521, 92] width 612 height 54
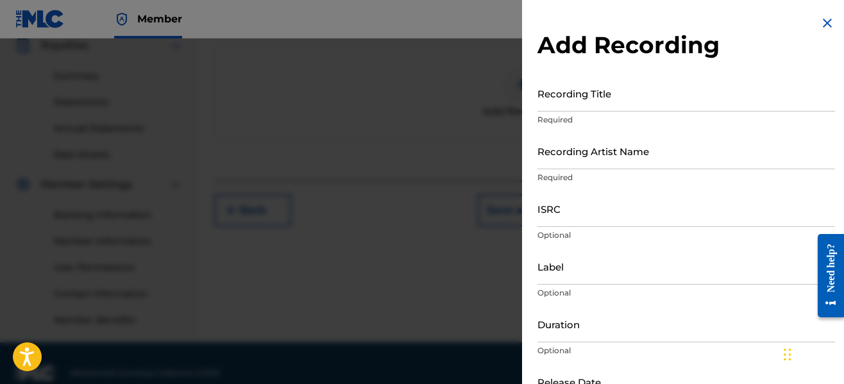
click at [581, 105] on input "Recording Title" at bounding box center [685, 93] width 297 height 37
type input "Do You Durty (Slow Pitched)"
click at [621, 162] on input "Recording Artist Name" at bounding box center [685, 151] width 297 height 37
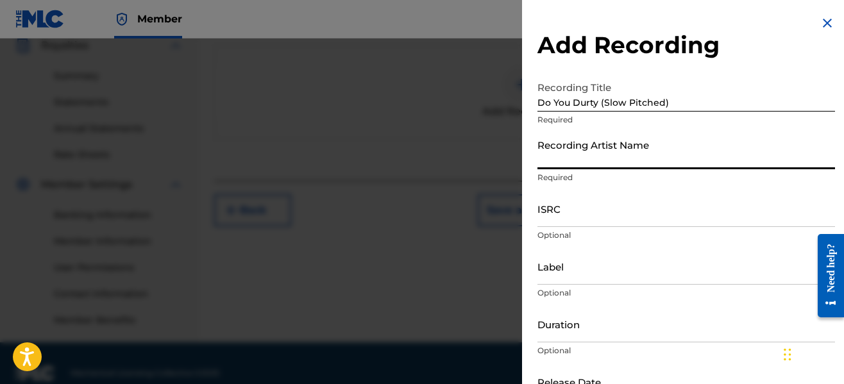
type input "Serious [PERSON_NAME]"
click at [594, 211] on input "ISRC" at bounding box center [685, 208] width 297 height 37
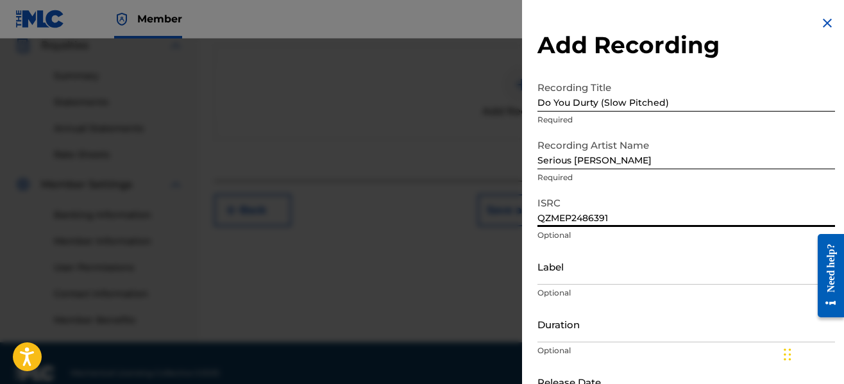
type input "QZMEP2486391"
click at [592, 278] on input "Label" at bounding box center [685, 266] width 297 height 37
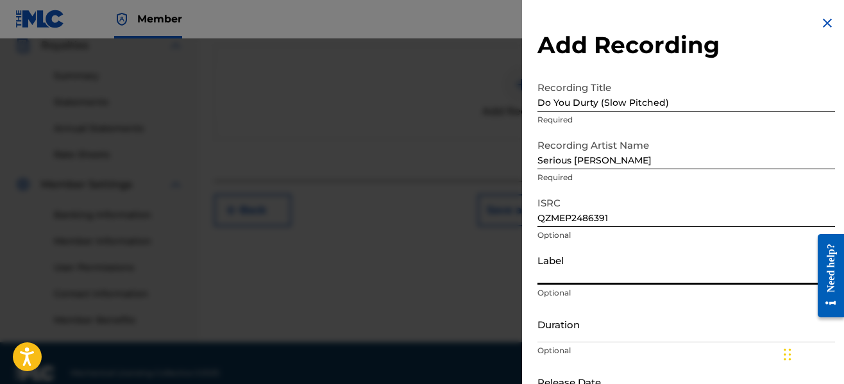
type input "Team Serious Music LLC"
click at [605, 335] on input "Duration" at bounding box center [685, 324] width 297 height 37
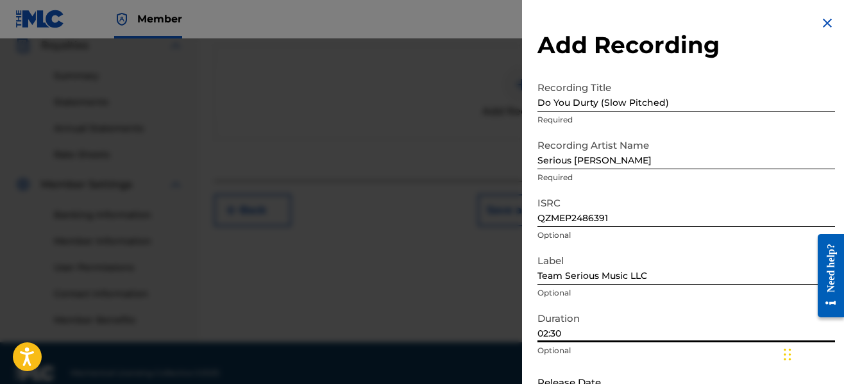
type input "02:30"
click at [703, 352] on p "Optional" at bounding box center [685, 351] width 297 height 12
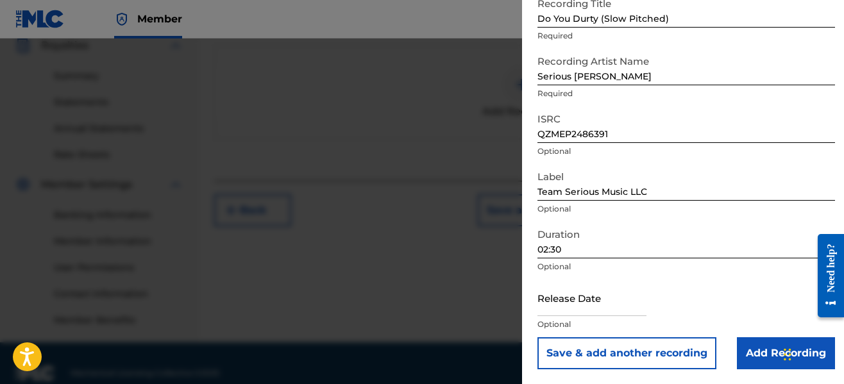
scroll to position [411, 0]
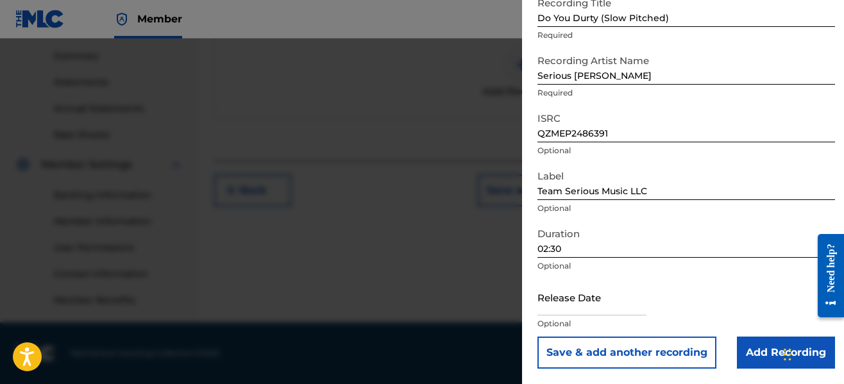
click at [620, 303] on input "text" at bounding box center [591, 297] width 109 height 37
select select "7"
select select "2025"
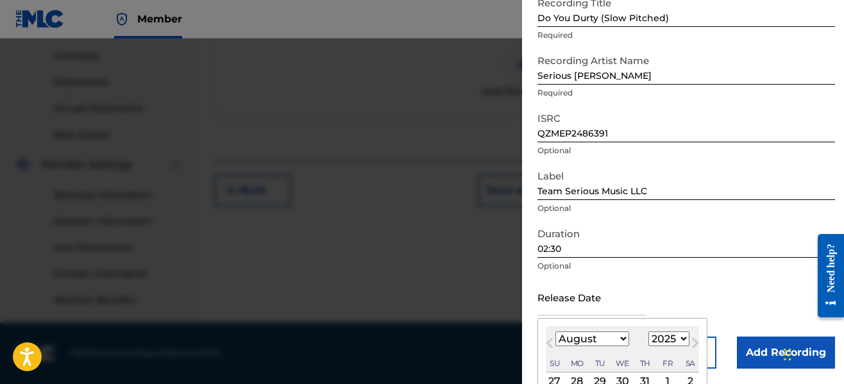
type input "[DATE]"
select select "5"
select select "2024"
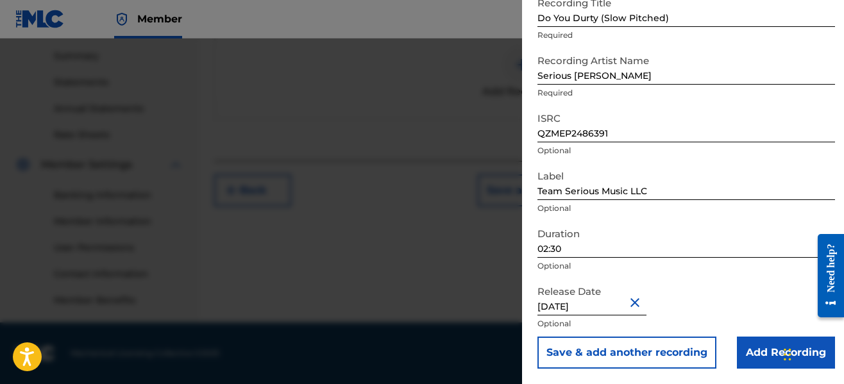
click at [739, 351] on input "Add Recording" at bounding box center [786, 353] width 98 height 32
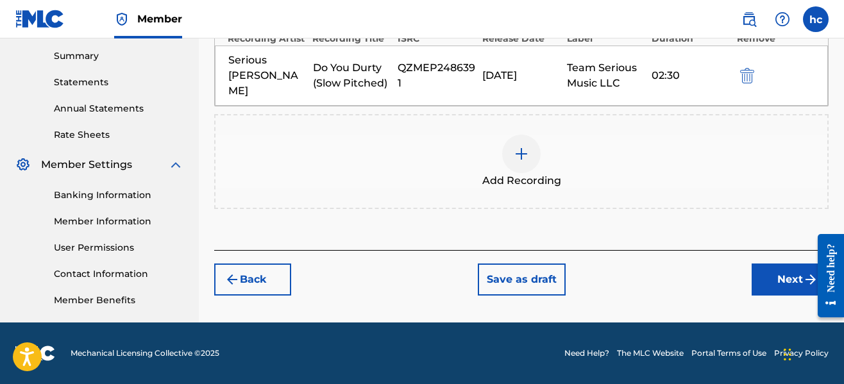
click at [771, 265] on button "Next" at bounding box center [789, 280] width 77 height 32
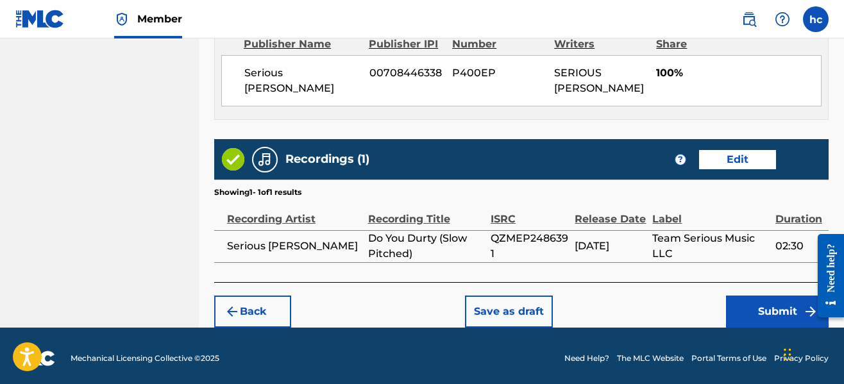
scroll to position [731, 0]
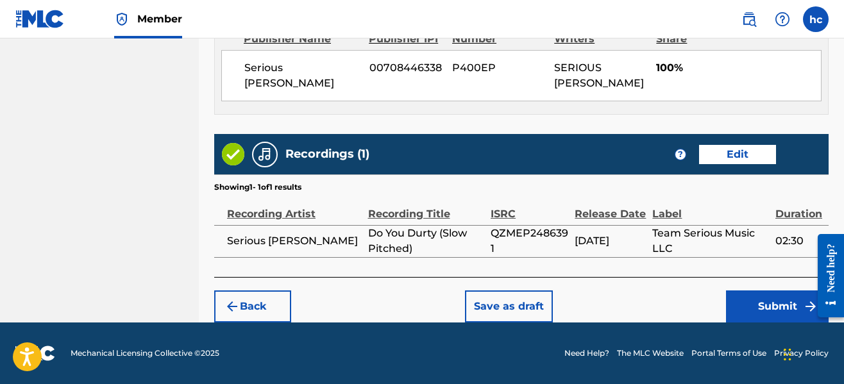
click at [773, 297] on button "Submit" at bounding box center [777, 306] width 103 height 32
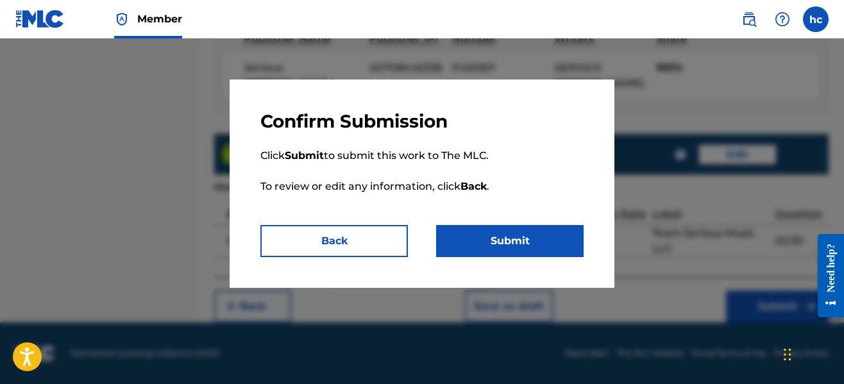
click at [555, 246] on button "Submit" at bounding box center [509, 241] width 147 height 32
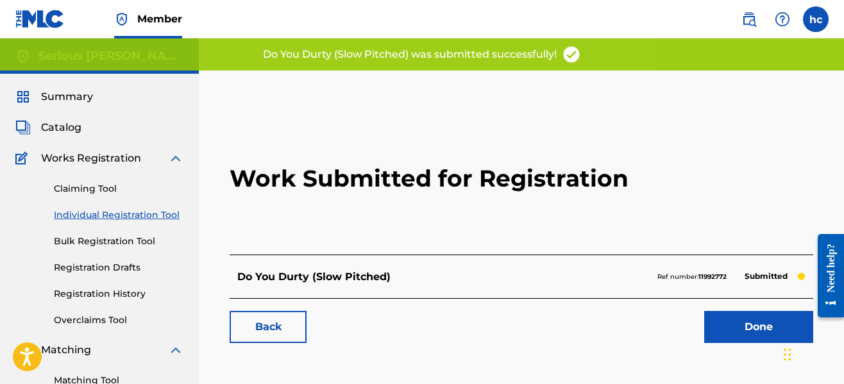
click at [728, 335] on link "Done" at bounding box center [758, 327] width 109 height 32
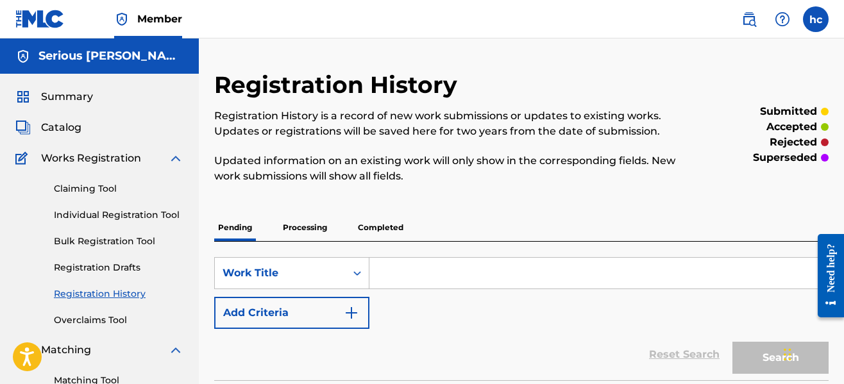
click at [535, 198] on div "Registration History Registration History is a record of new work submissions o…" at bounding box center [450, 135] width 473 height 128
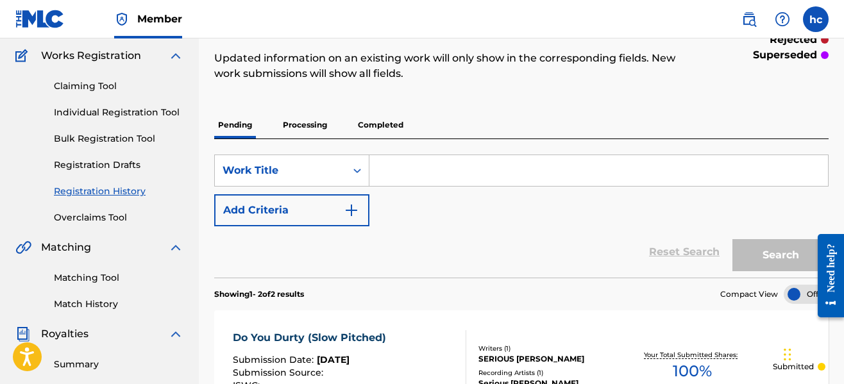
scroll to position [77, 0]
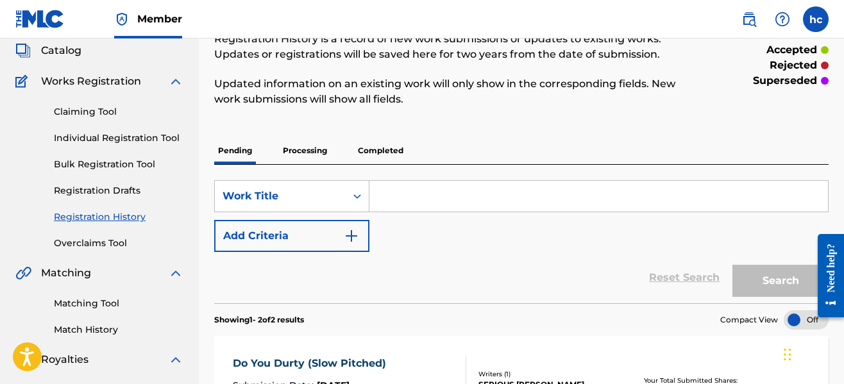
click at [144, 133] on link "Individual Registration Tool" at bounding box center [119, 137] width 130 height 13
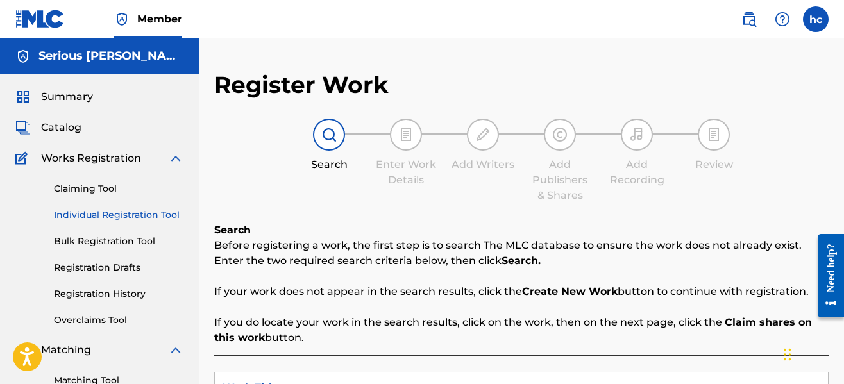
click at [221, 167] on div "Search Enter Work Details Add Writers Add Publishers & Shares Add Recording Rev…" at bounding box center [521, 161] width 614 height 85
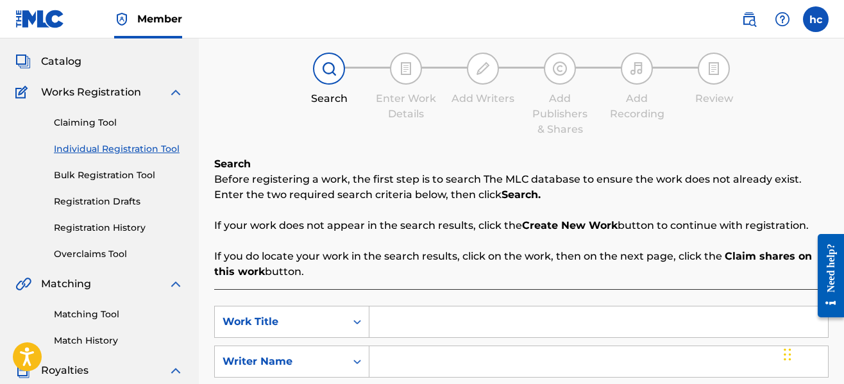
scroll to position [205, 0]
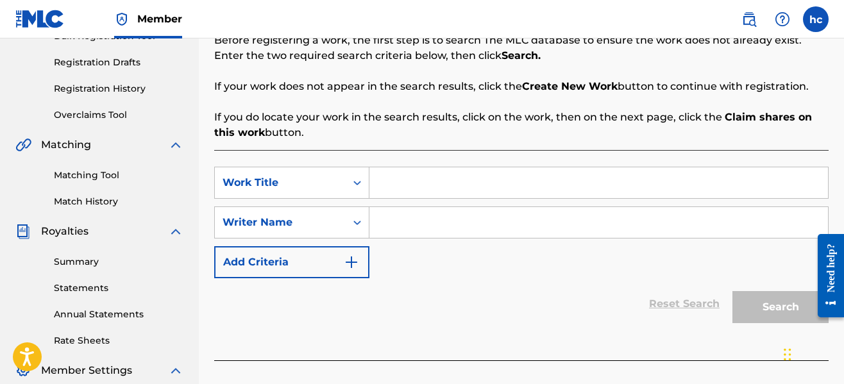
click at [402, 181] on input "Search Form" at bounding box center [598, 182] width 458 height 31
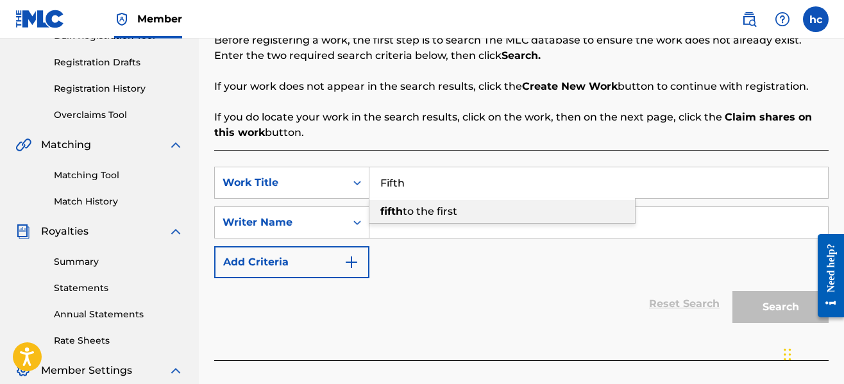
click at [419, 208] on span "to the first" at bounding box center [430, 211] width 54 height 12
type input "fifth to the first"
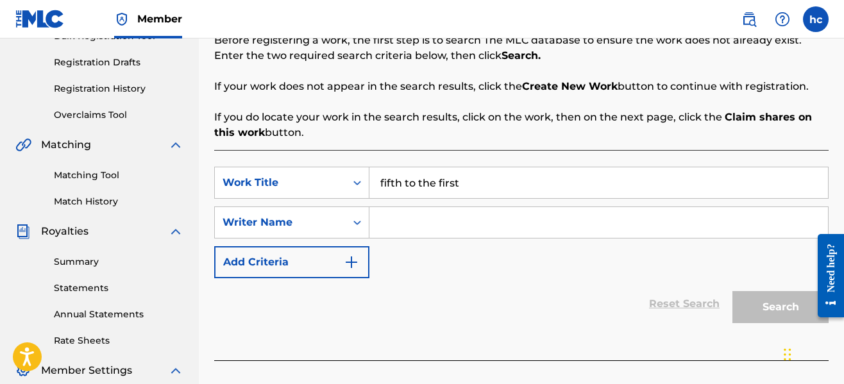
click at [423, 226] on input "Search Form" at bounding box center [598, 222] width 458 height 31
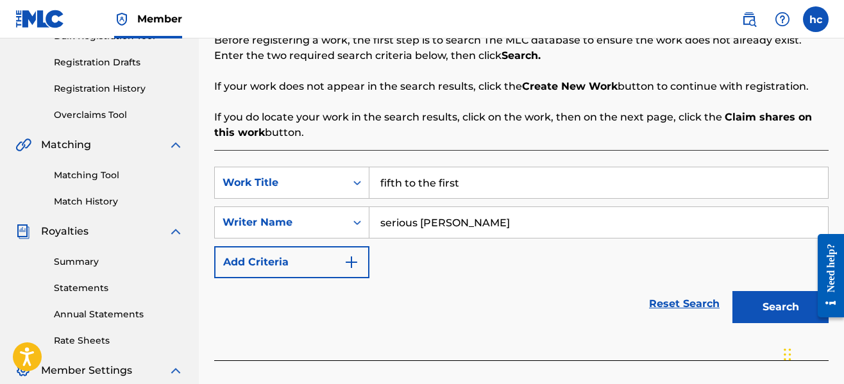
type input "serious [PERSON_NAME]"
click at [732, 291] on button "Search" at bounding box center [780, 307] width 96 height 32
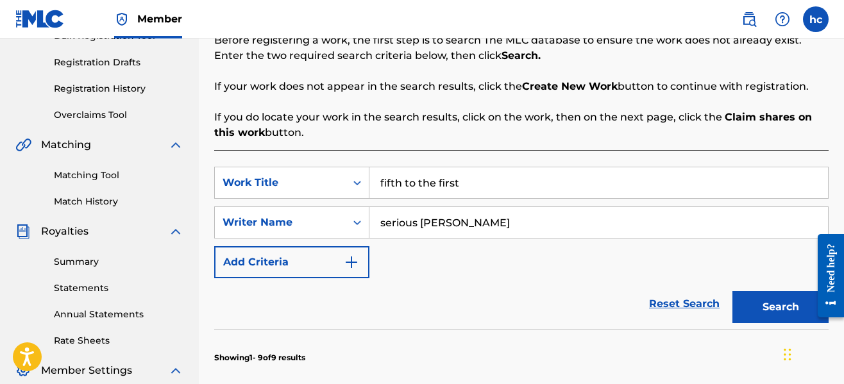
click at [440, 244] on div "SearchWithCriteria4f6d7059-e06a-430c-9e65-7624b71014ea Work Title fifth to the …" at bounding box center [521, 223] width 614 height 112
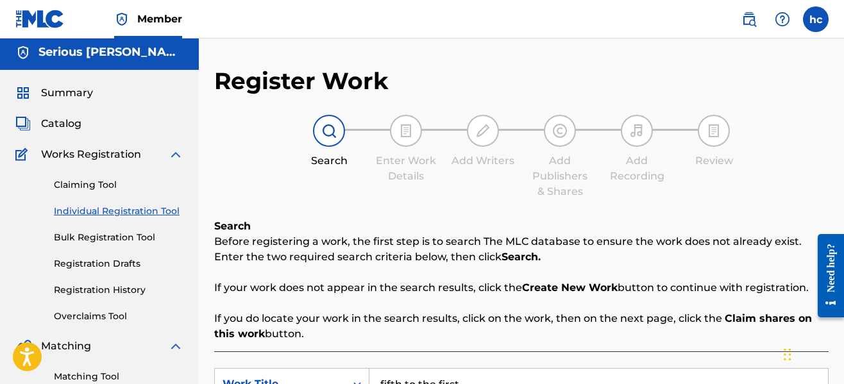
scroll to position [0, 0]
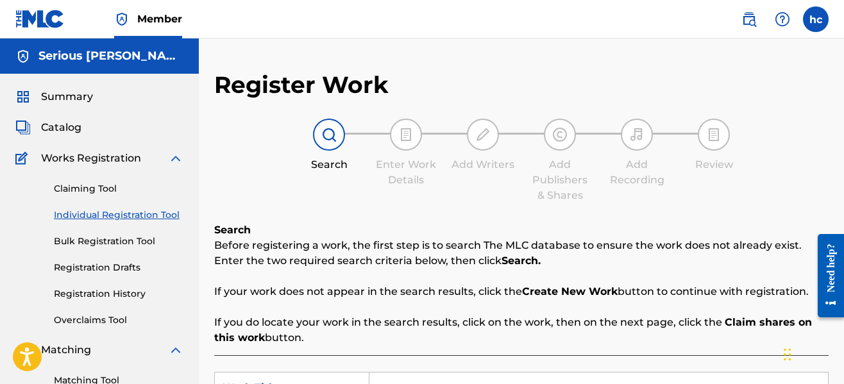
click at [72, 130] on span "Catalog" at bounding box center [61, 127] width 40 height 15
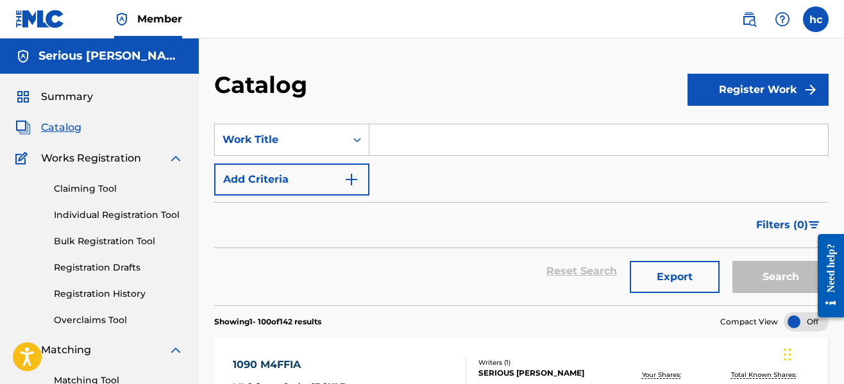
click at [76, 96] on span "Summary" at bounding box center [67, 96] width 52 height 15
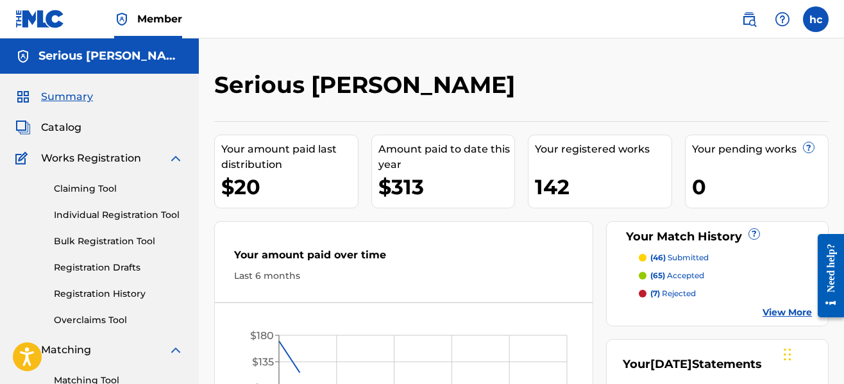
click at [665, 56] on div "Serious [PERSON_NAME] Your amount paid last distribution $20 Amount paid to dat…" at bounding box center [521, 385] width 645 height 695
click at [69, 131] on span "Catalog" at bounding box center [61, 127] width 40 height 15
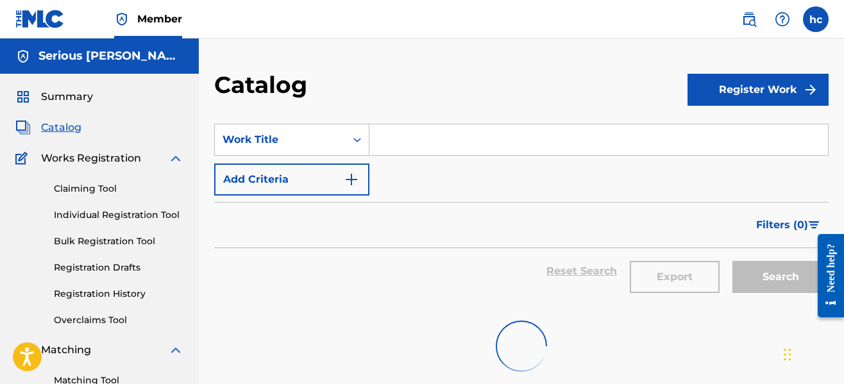
click at [614, 73] on div "Catalog" at bounding box center [450, 90] width 473 height 38
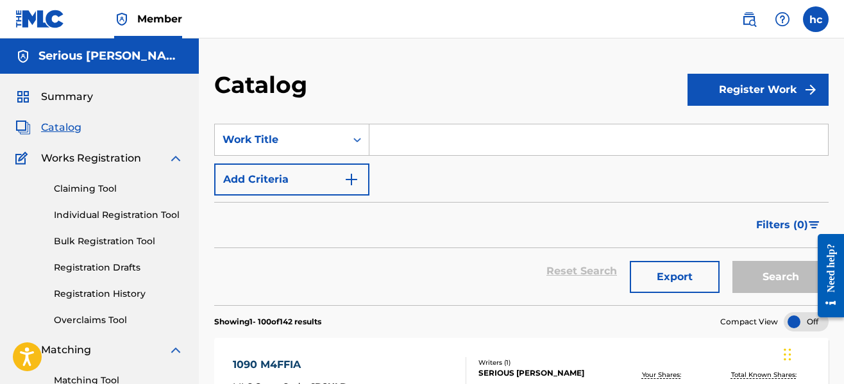
click at [88, 189] on link "Claiming Tool" at bounding box center [119, 188] width 130 height 13
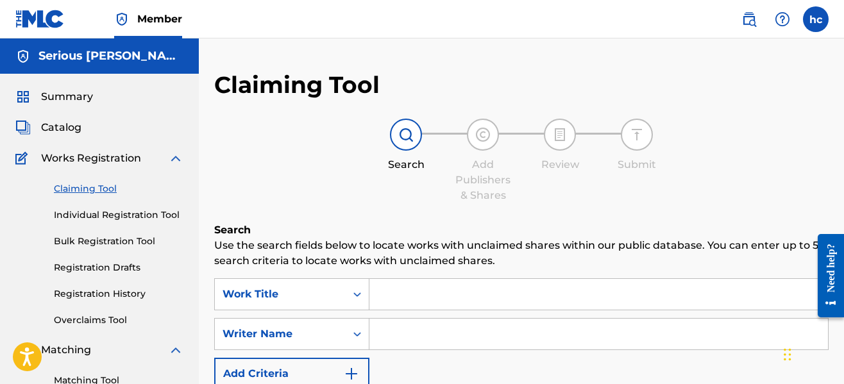
click at [371, 218] on div "Claiming Tool Search Add Publishers & Shares Review Submit Search Use the searc…" at bounding box center [521, 314] width 614 height 487
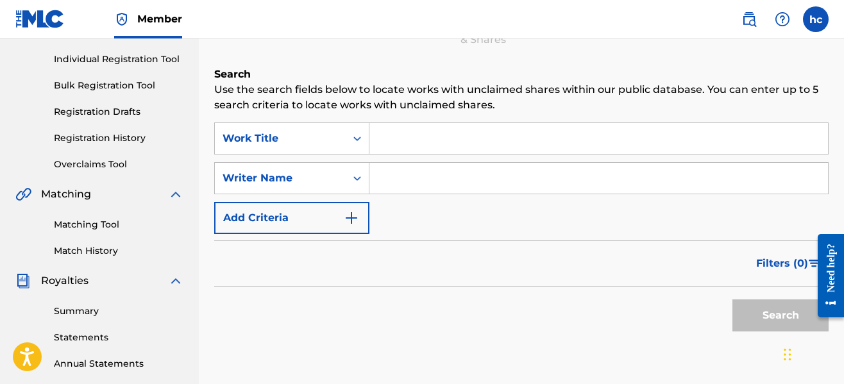
scroll to position [180, 0]
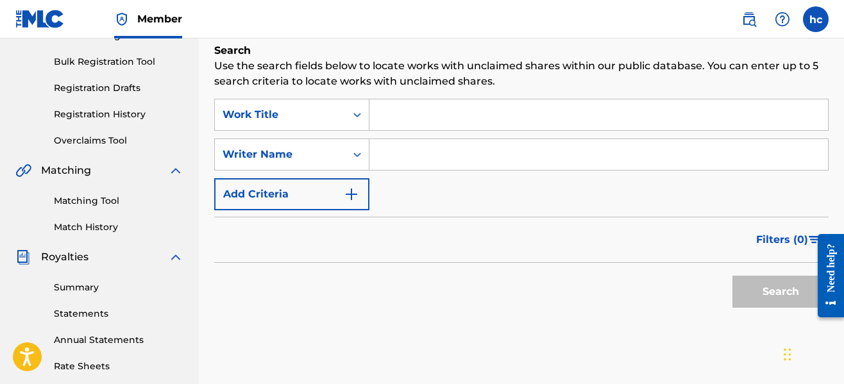
click at [419, 169] on input "Search Form" at bounding box center [598, 154] width 458 height 31
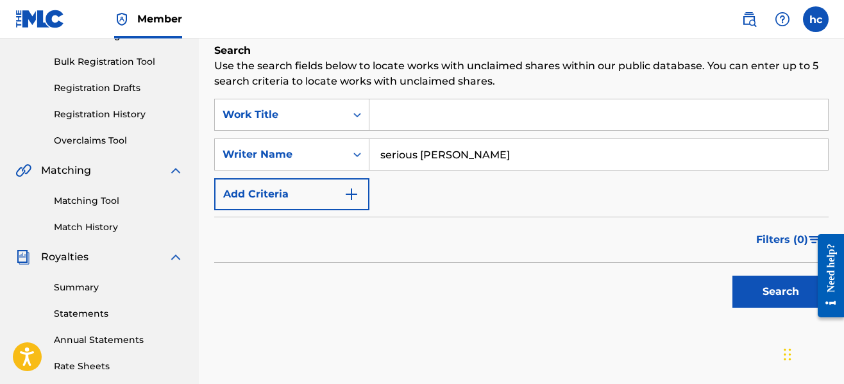
type input "serious [PERSON_NAME]"
click at [732, 276] on button "Search" at bounding box center [780, 292] width 96 height 32
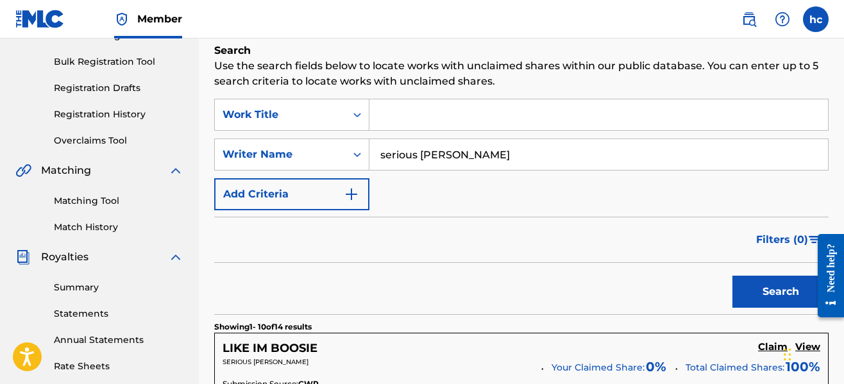
click at [527, 195] on div "SearchWithCriteria25d127d2-87aa-4776-8720-548a1bc80ad8 Work Title SearchWithCri…" at bounding box center [521, 155] width 614 height 112
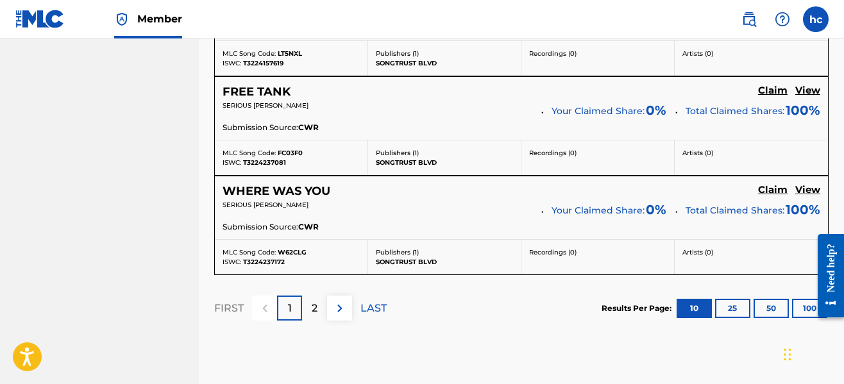
scroll to position [1257, 0]
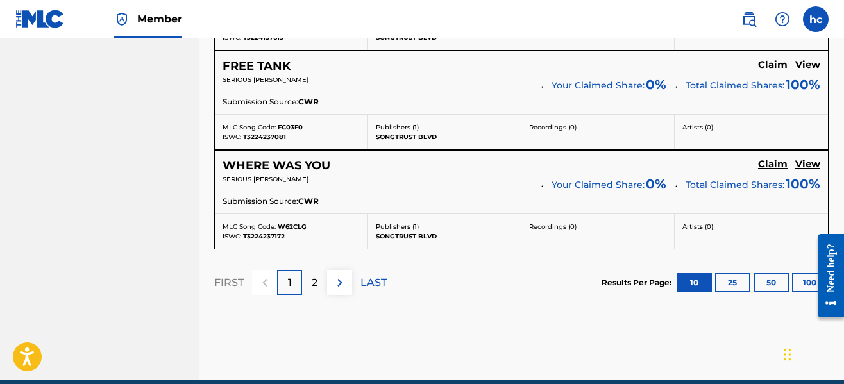
click at [803, 290] on button "100" at bounding box center [809, 282] width 35 height 19
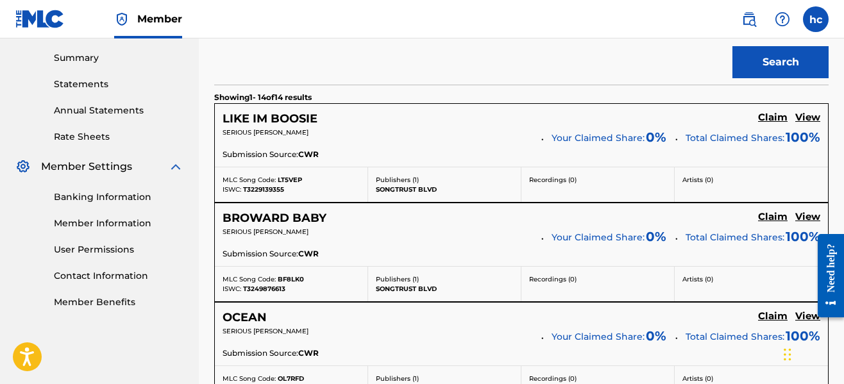
scroll to position [385, 0]
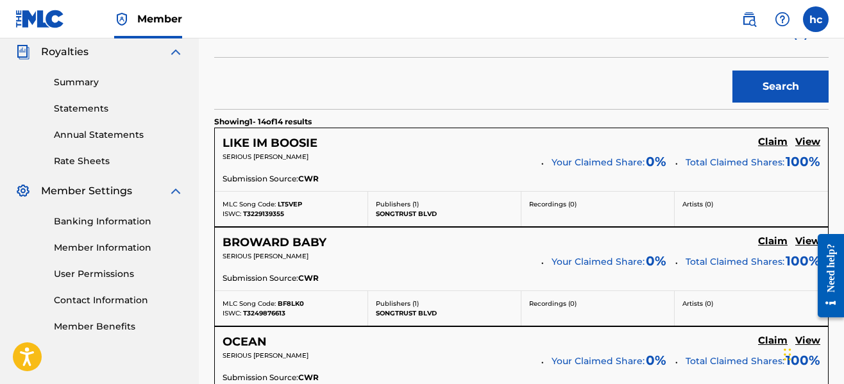
click at [810, 142] on h5 "View" at bounding box center [807, 142] width 25 height 12
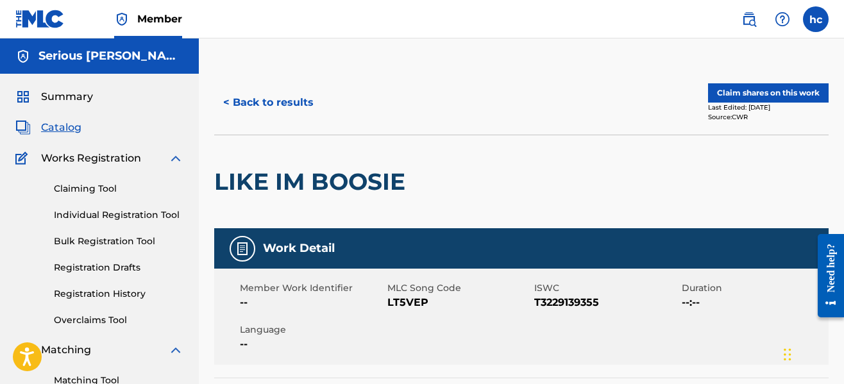
click at [513, 115] on div "< Back to results" at bounding box center [367, 103] width 307 height 32
click at [758, 91] on button "Claim shares on this work" at bounding box center [768, 92] width 121 height 19
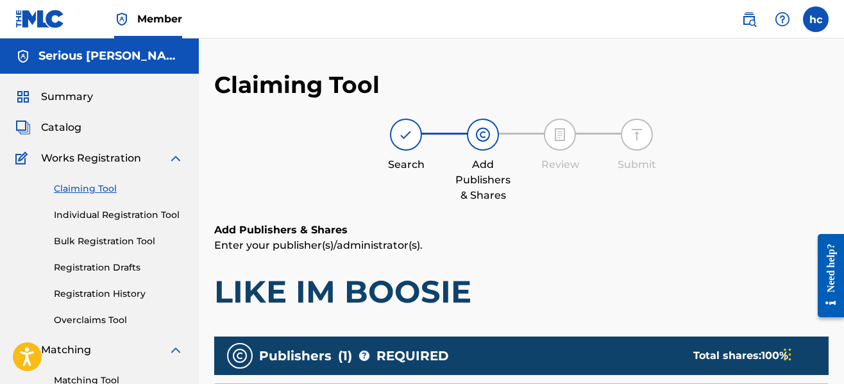
click at [617, 180] on div "Search Add Publishers & Shares Review Submit" at bounding box center [521, 161] width 614 height 85
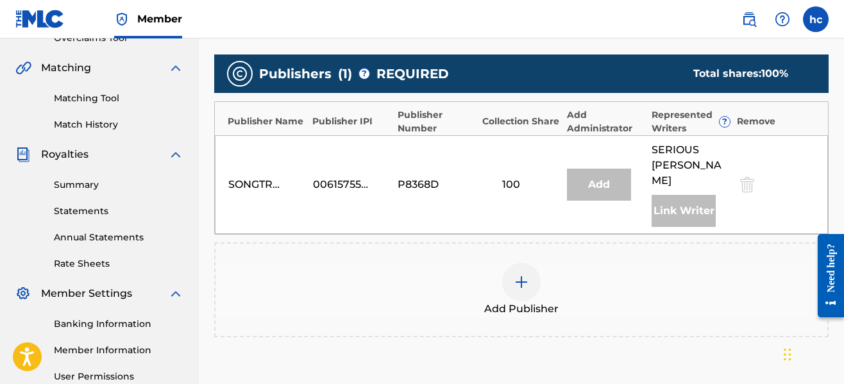
scroll to position [308, 0]
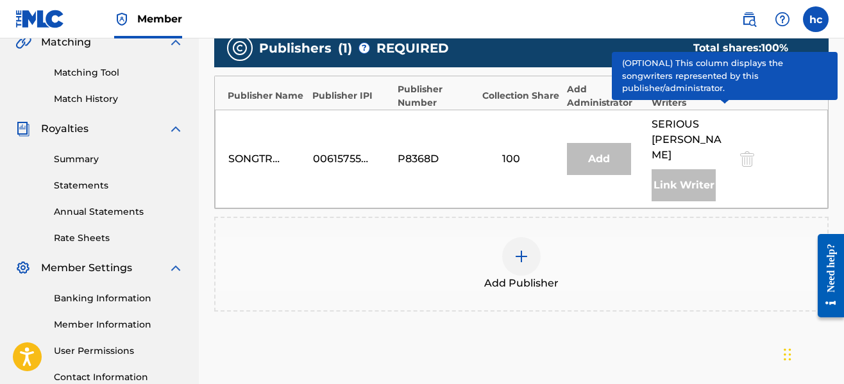
click at [719, 321] on div "Publishers ( 1 ) ? REQUIRED Total shares: 100 % Publisher Name Publisher IPI Pu…" at bounding box center [521, 188] width 614 height 333
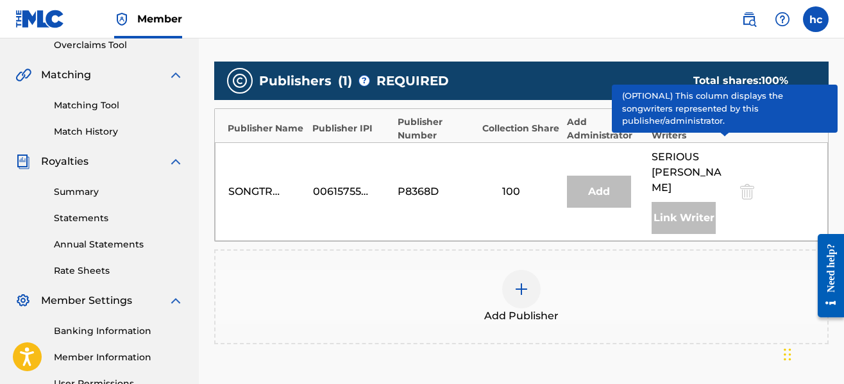
scroll to position [256, 0]
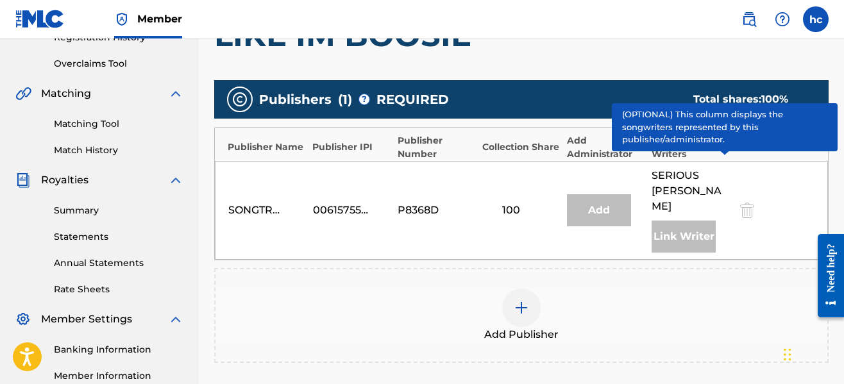
click at [742, 108] on div "Publishers ( 1 ) ? REQUIRED Total shares: 100 %" at bounding box center [521, 99] width 614 height 38
click at [723, 143] on span "?" at bounding box center [724, 147] width 10 height 10
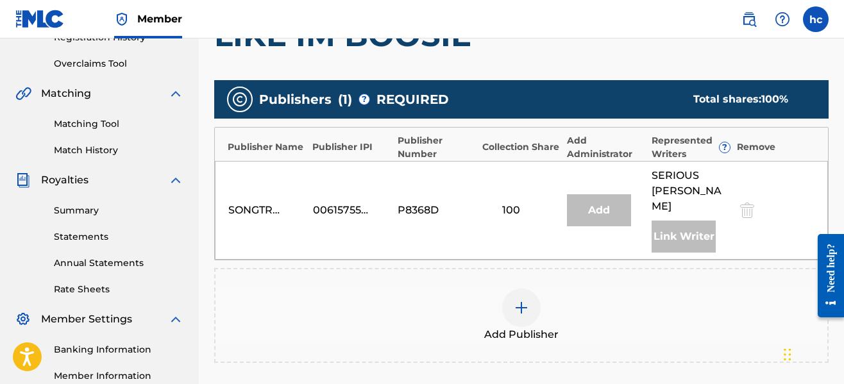
click at [666, 92] on div "Publishers ( 1 ) ? REQUIRED Total shares: 100 %" at bounding box center [521, 99] width 614 height 38
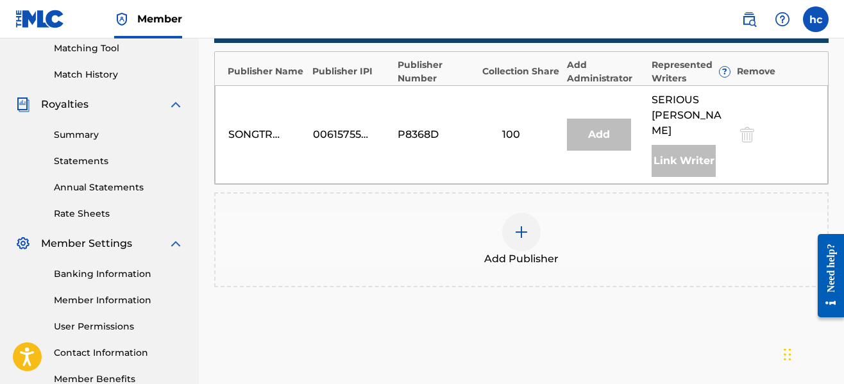
scroll to position [333, 0]
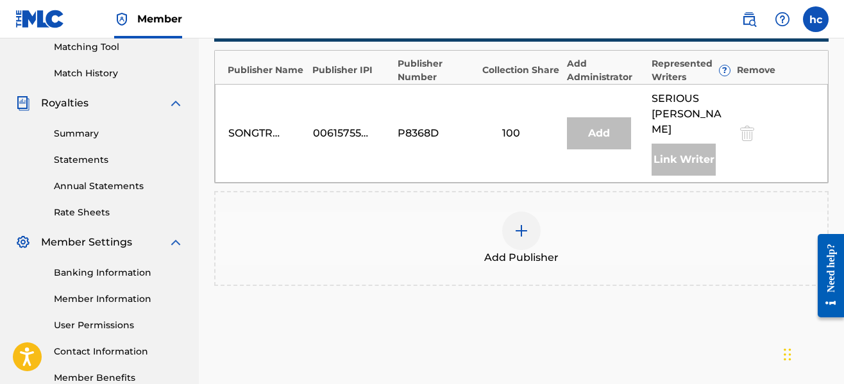
click at [517, 212] on div at bounding box center [521, 231] width 38 height 38
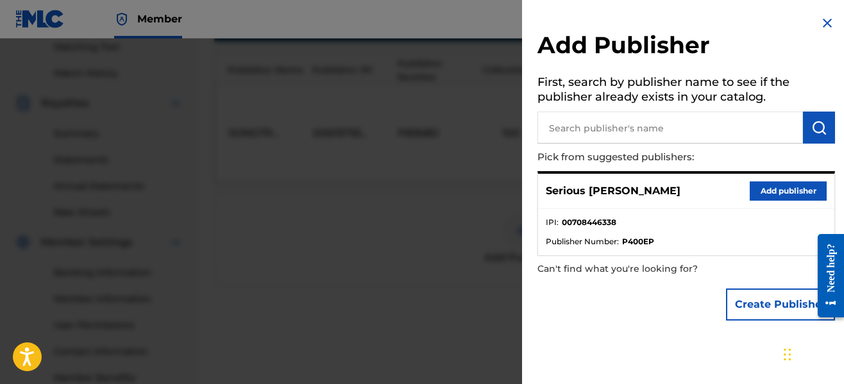
click at [761, 189] on button "Add publisher" at bounding box center [788, 190] width 77 height 19
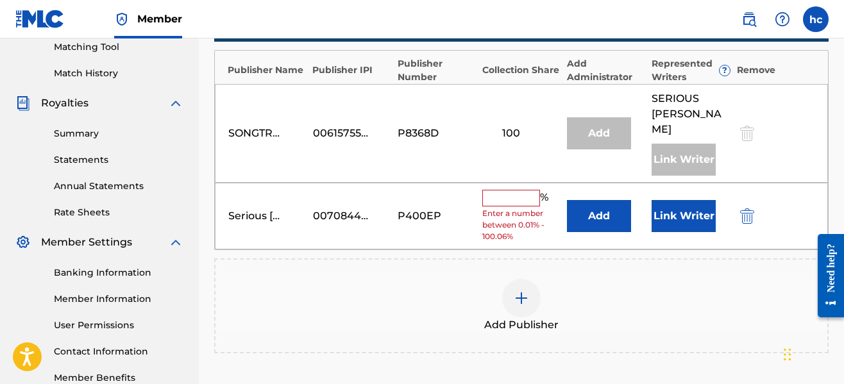
click at [490, 190] on input "text" at bounding box center [511, 198] width 58 height 17
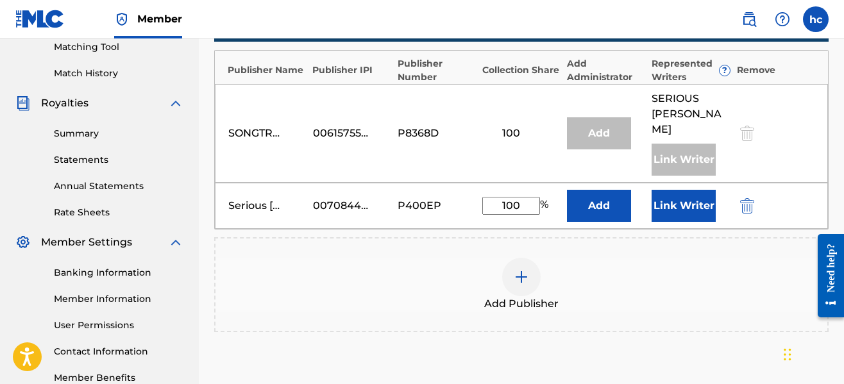
type input "100"
click at [680, 192] on button "Link Writer" at bounding box center [683, 206] width 64 height 32
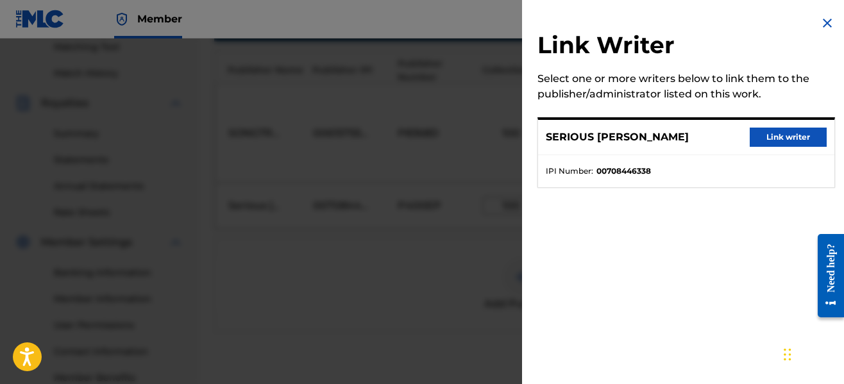
click at [769, 139] on button "Link writer" at bounding box center [788, 137] width 77 height 19
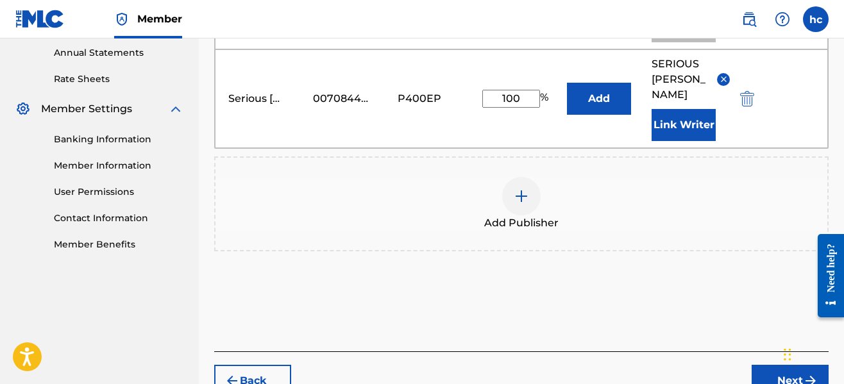
scroll to position [510, 0]
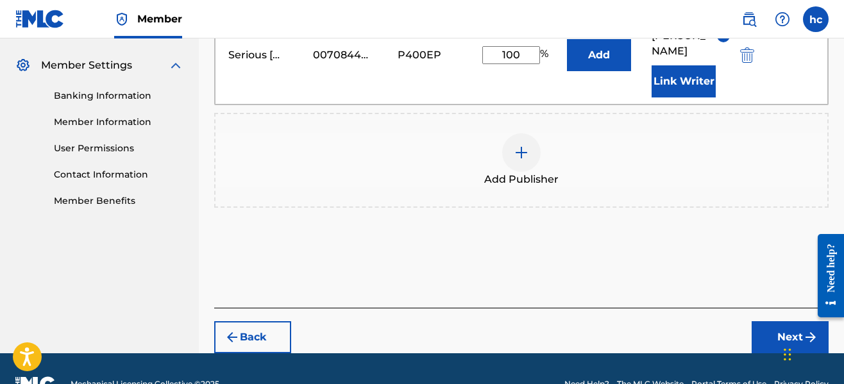
click at [766, 321] on button "Next" at bounding box center [789, 337] width 77 height 32
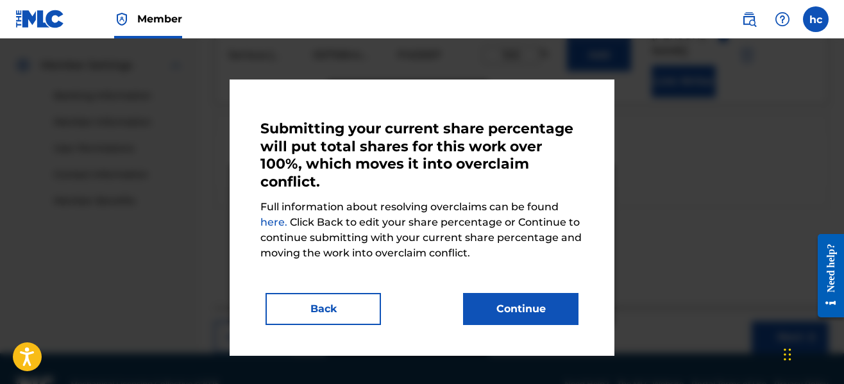
click at [340, 299] on button "Back" at bounding box center [322, 309] width 115 height 32
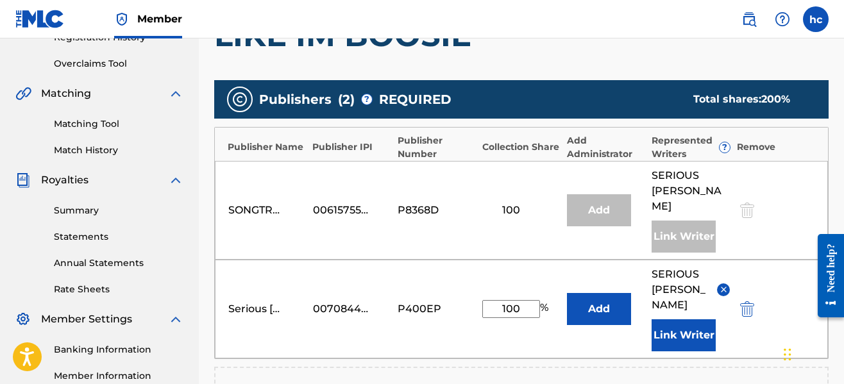
scroll to position [254, 0]
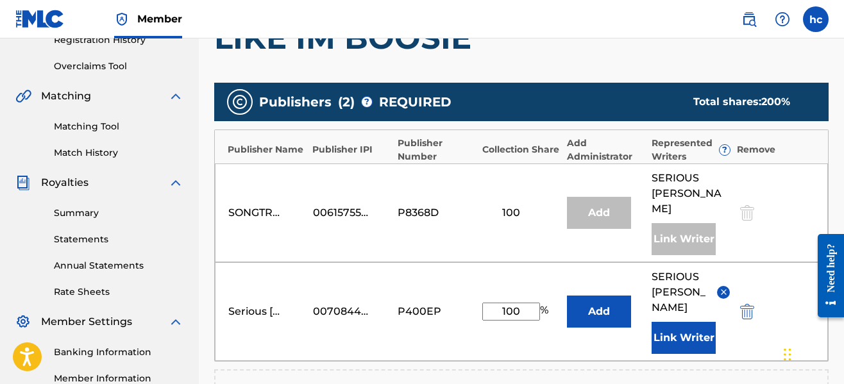
click at [750, 210] on div at bounding box center [745, 212] width 19 height 15
click at [746, 304] on img "submit" at bounding box center [747, 311] width 14 height 15
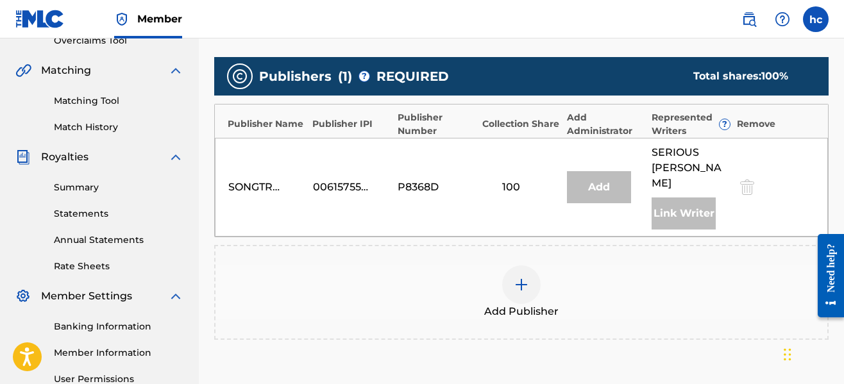
scroll to position [273, 0]
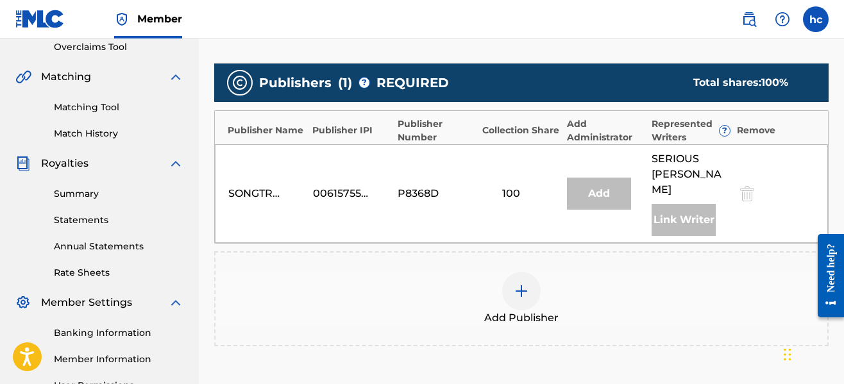
click at [669, 212] on div "Link Writer" at bounding box center [683, 220] width 64 height 32
click at [672, 163] on span "SERIOUS [PERSON_NAME]" at bounding box center [690, 174] width 78 height 46
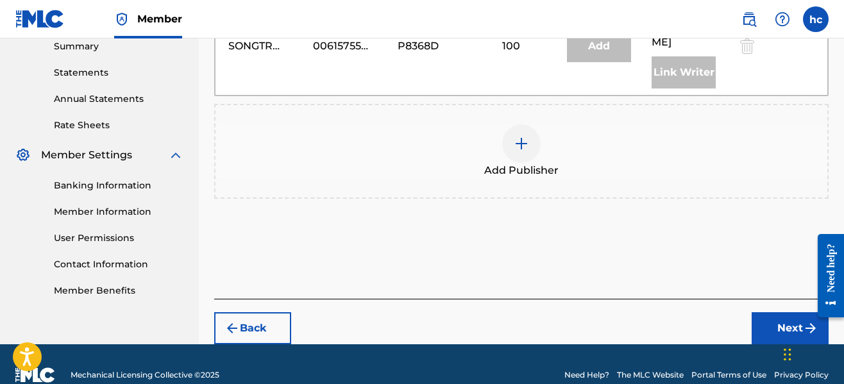
scroll to position [427, 0]
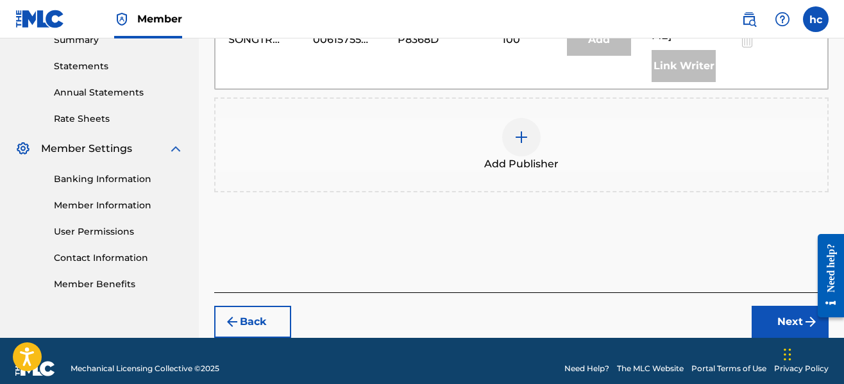
click at [776, 306] on button "Next" at bounding box center [789, 322] width 77 height 32
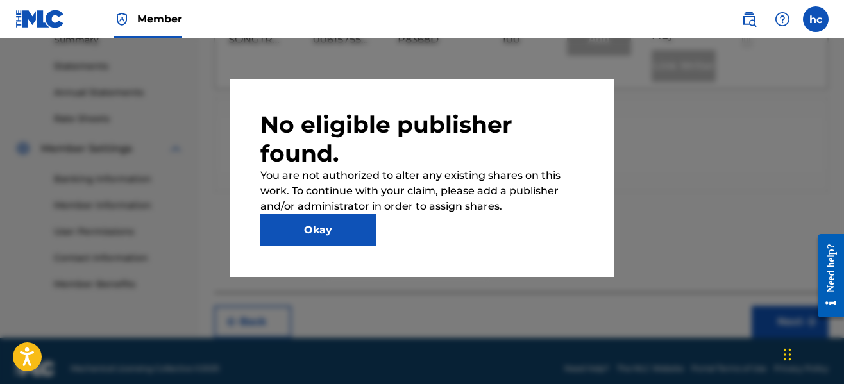
click at [324, 232] on button "Okay" at bounding box center [317, 230] width 115 height 32
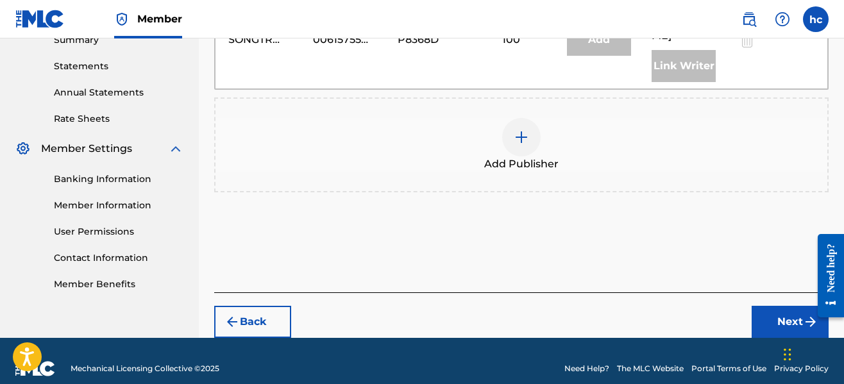
click at [775, 306] on button "Next" at bounding box center [789, 322] width 77 height 32
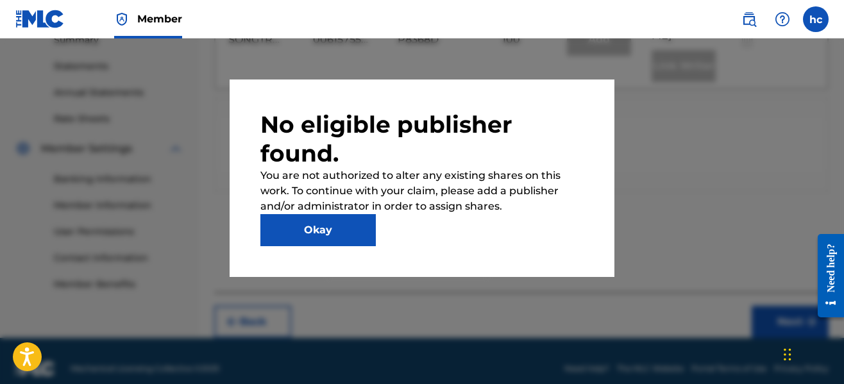
click at [326, 233] on button "Okay" at bounding box center [317, 230] width 115 height 32
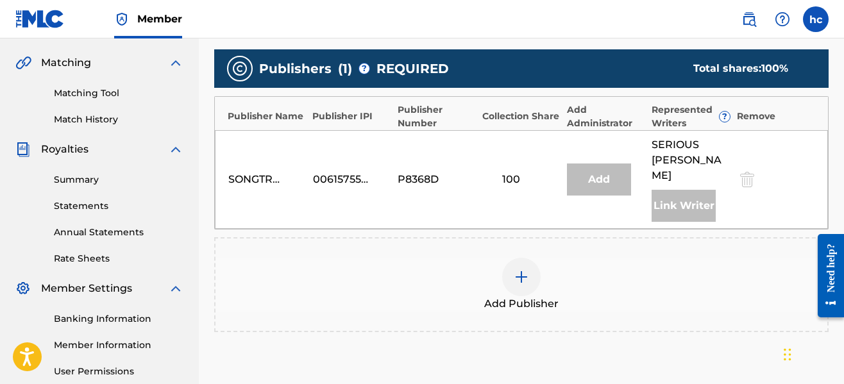
scroll to position [247, 0]
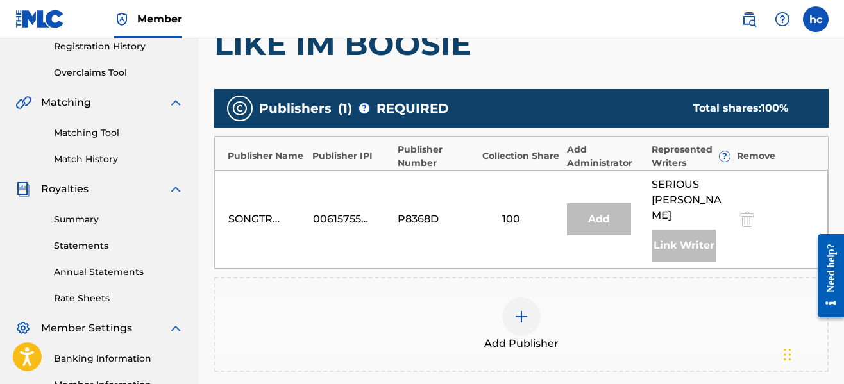
click at [503, 302] on div at bounding box center [521, 316] width 38 height 38
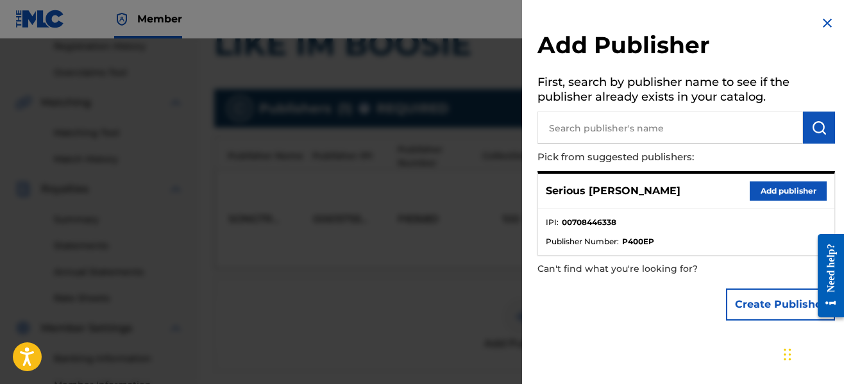
click at [782, 188] on button "Add publisher" at bounding box center [788, 190] width 77 height 19
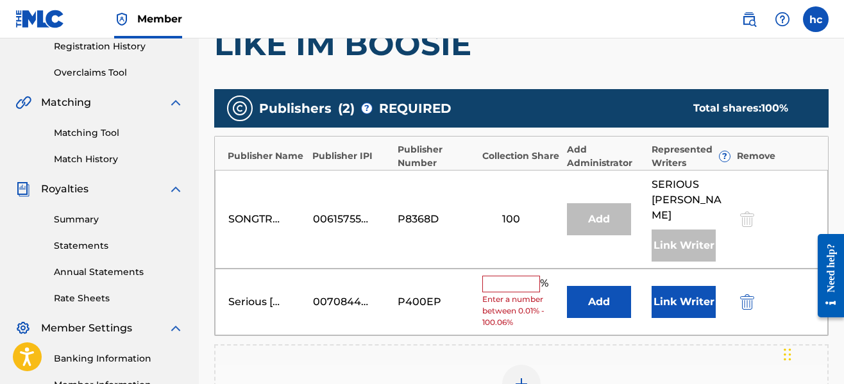
click at [666, 298] on button "Link Writer" at bounding box center [683, 302] width 64 height 32
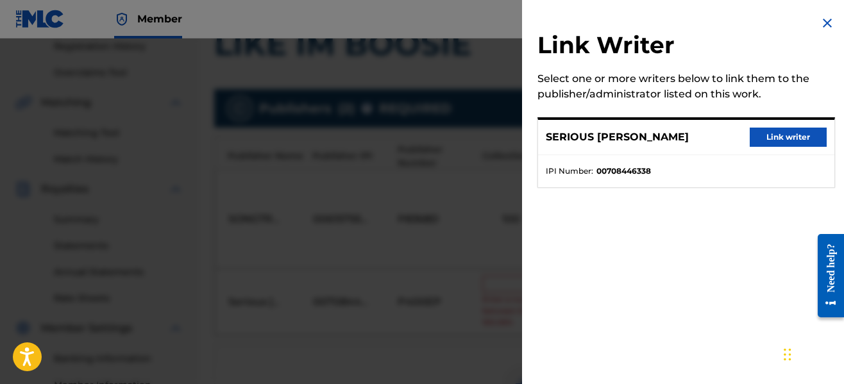
click at [789, 131] on button "Link writer" at bounding box center [788, 137] width 77 height 19
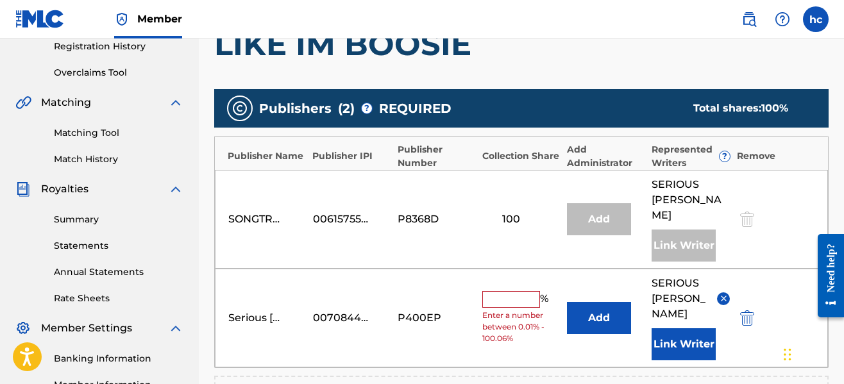
click at [499, 291] on input "text" at bounding box center [511, 299] width 58 height 17
type input "0"
drag, startPoint x: 717, startPoint y: 68, endPoint x: 728, endPoint y: 37, distance: 32.9
click at [728, 37] on div "Member hc hc [PERSON_NAME] [EMAIL_ADDRESS][DOMAIN_NAME] Notification Preference…" at bounding box center [422, 215] width 844 height 925
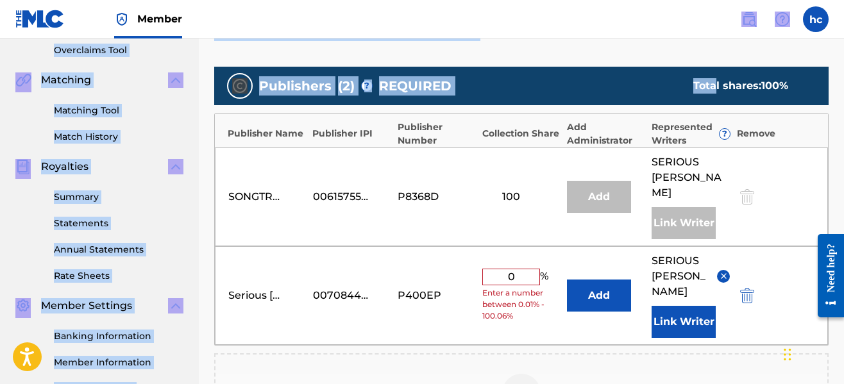
scroll to position [273, 0]
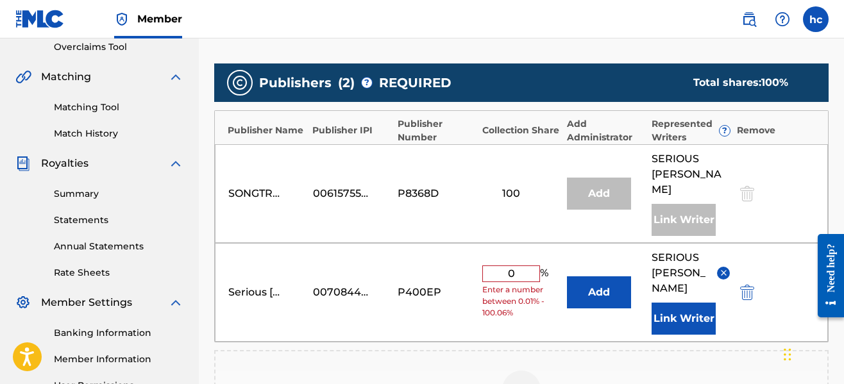
click at [725, 57] on div "Publishers ( 2 ) ? REQUIRED Total shares: 100 % Publisher Name Publisher IPI Pu…" at bounding box center [521, 272] width 614 height 431
click at [518, 187] on div "100" at bounding box center [511, 193] width 58 height 15
click at [523, 265] on input "0" at bounding box center [511, 273] width 58 height 17
type input "1"
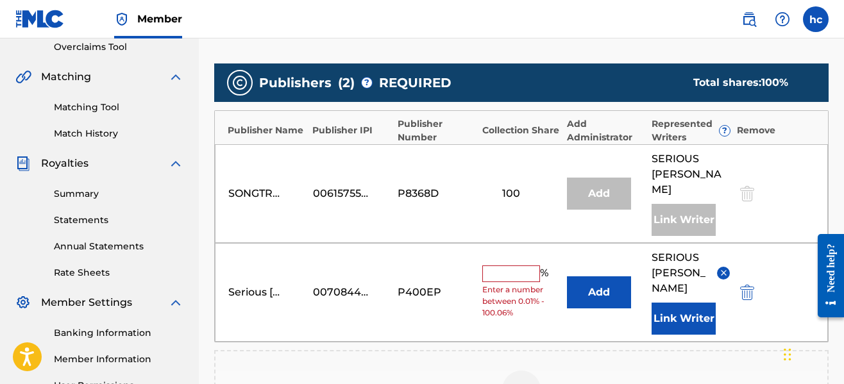
click at [398, 44] on div "Add Publishers & Shares Enter your publisher(s)/administrator(s). LIKE IM BOOSI…" at bounding box center [521, 247] width 614 height 596
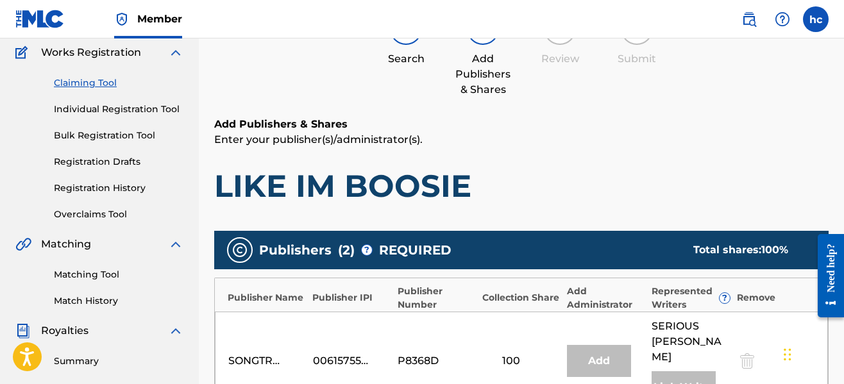
scroll to position [42, 0]
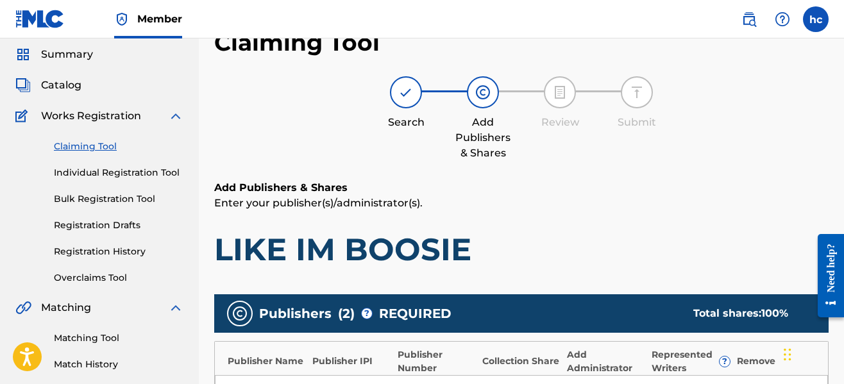
click at [94, 144] on link "Claiming Tool" at bounding box center [119, 146] width 130 height 13
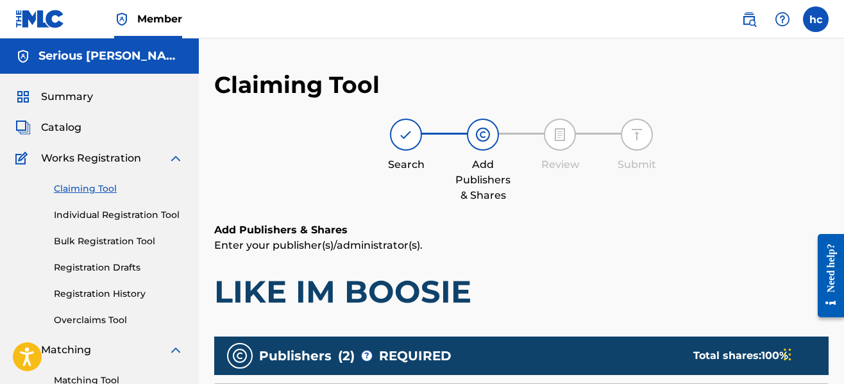
drag, startPoint x: 284, startPoint y: 214, endPoint x: 294, endPoint y: 197, distance: 19.2
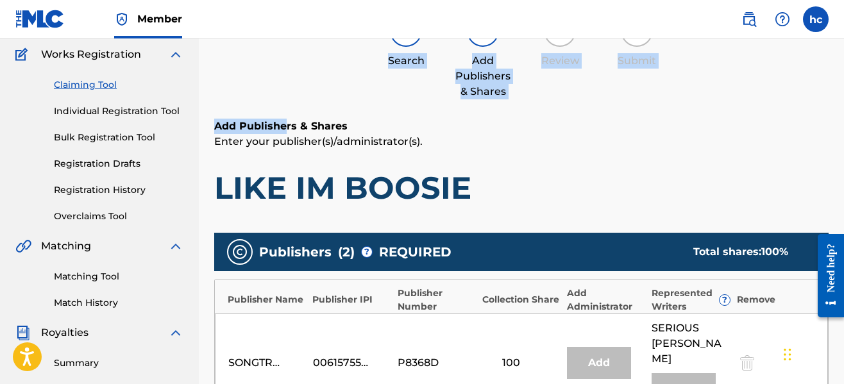
scroll to position [103, 0]
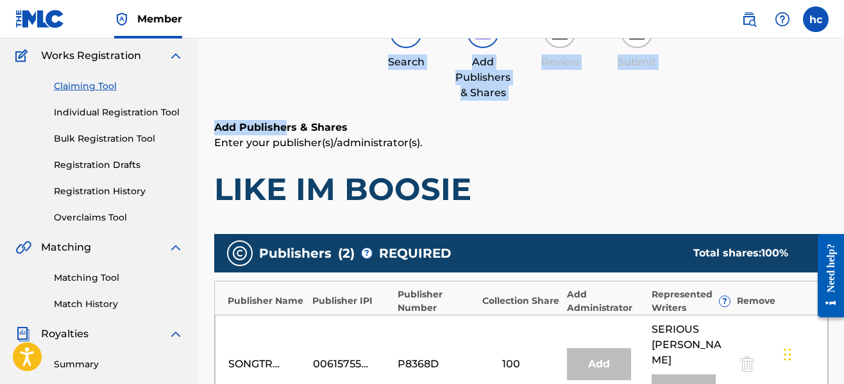
click at [86, 89] on link "Claiming Tool" at bounding box center [119, 86] width 130 height 13
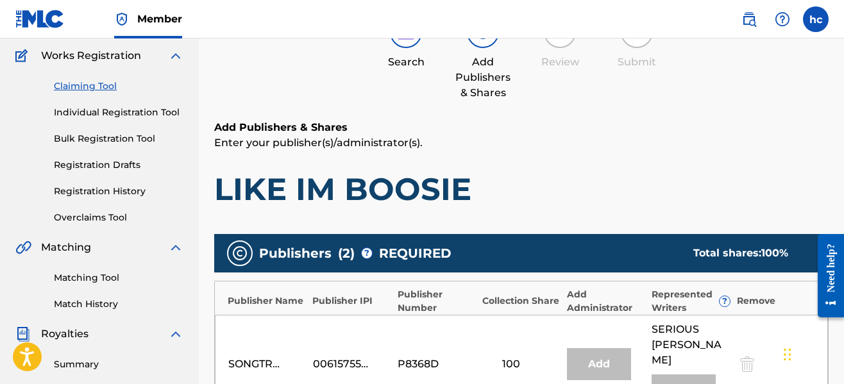
scroll to position [0, 0]
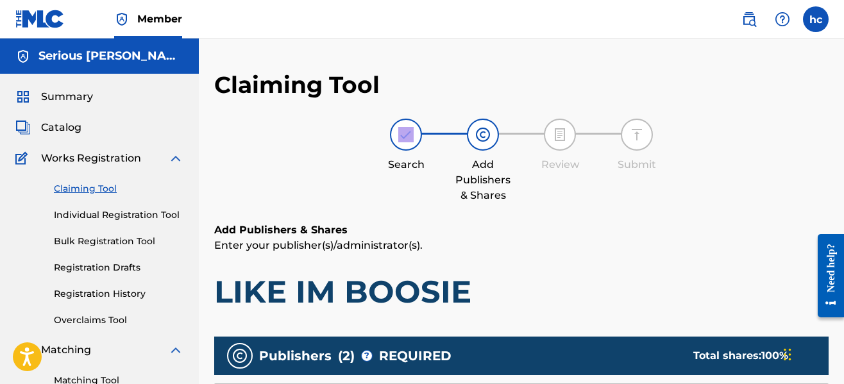
click at [92, 218] on link "Individual Registration Tool" at bounding box center [119, 214] width 130 height 13
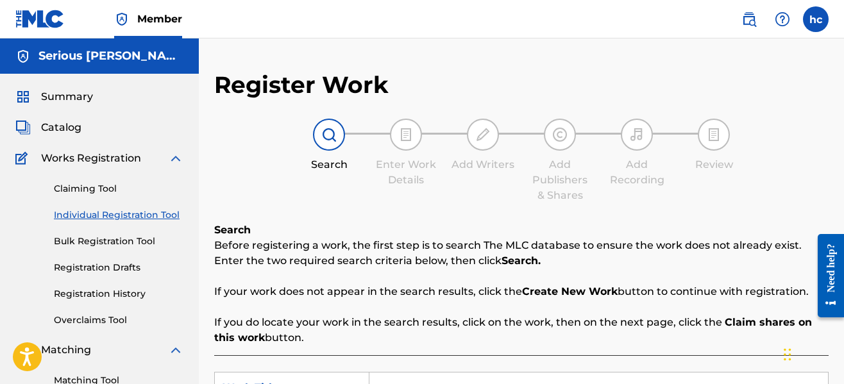
click at [315, 172] on div "Search" at bounding box center [329, 164] width 64 height 15
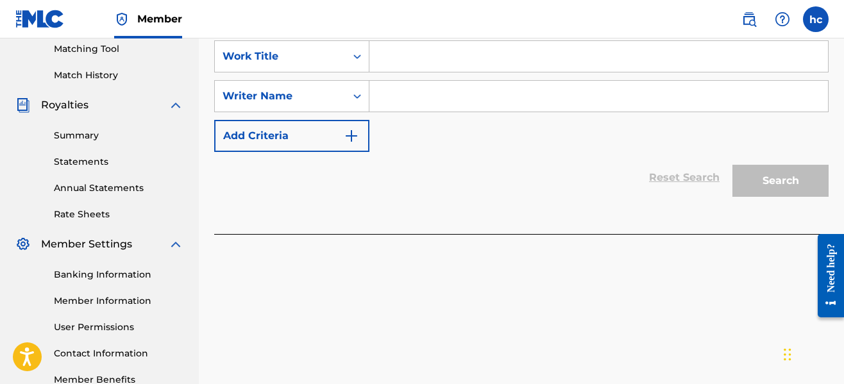
scroll to position [333, 0]
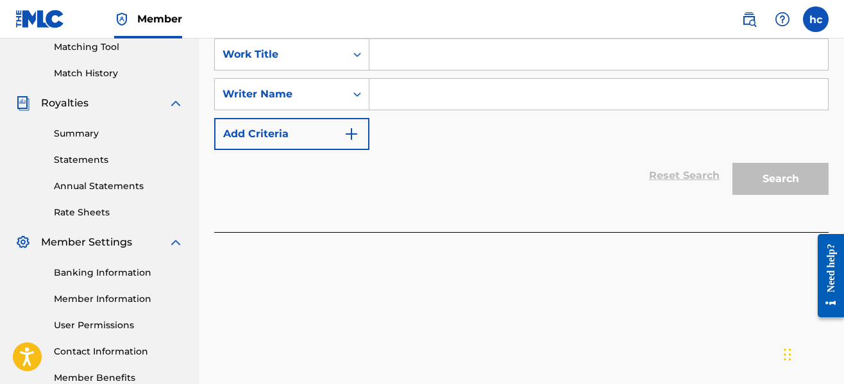
click at [371, 201] on div "Reset Search Search" at bounding box center [521, 175] width 614 height 51
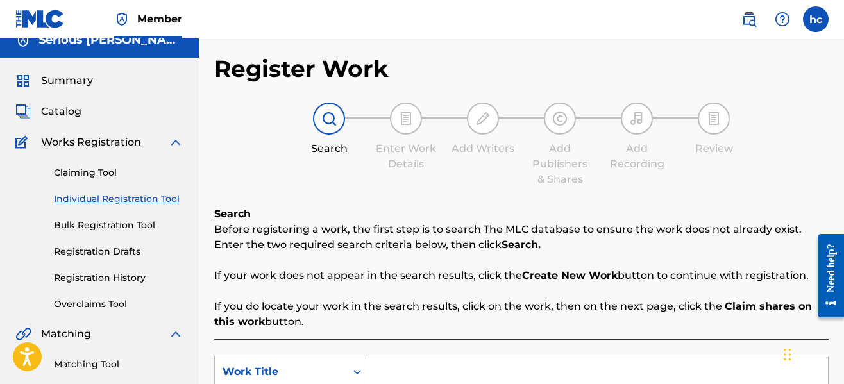
scroll to position [0, 0]
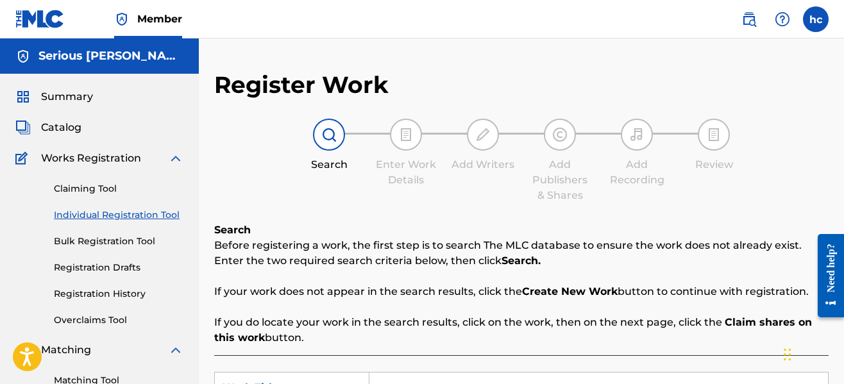
click at [67, 99] on span "Summary" at bounding box center [67, 96] width 52 height 15
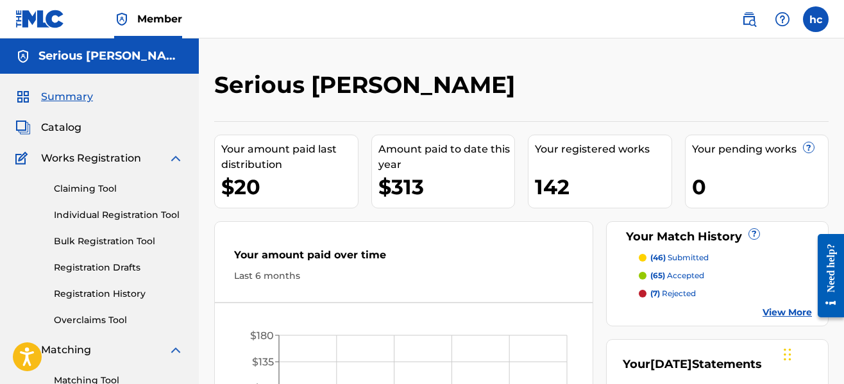
click at [565, 74] on div "Serious [PERSON_NAME]" at bounding box center [450, 90] width 473 height 38
